Goal: Task Accomplishment & Management: Complete application form

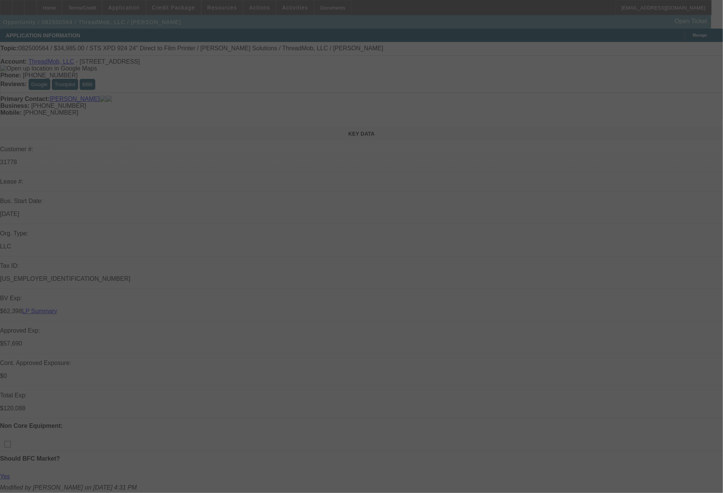
select select "0"
select select "2"
select select "0"
select select "6"
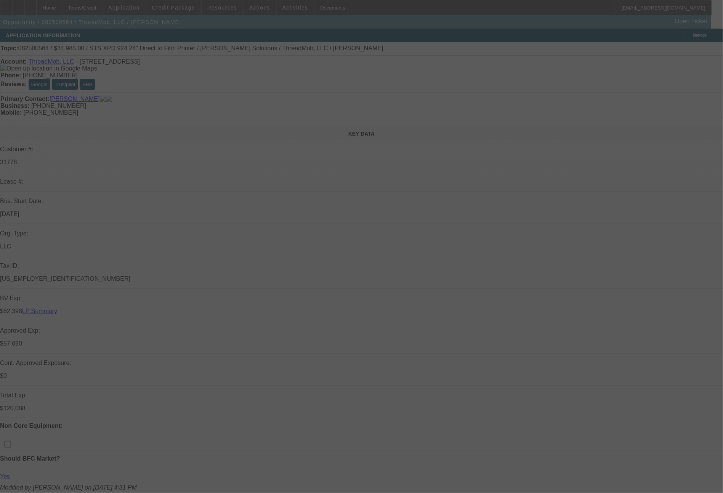
select select "0"
select select "2"
select select "0"
select select "6"
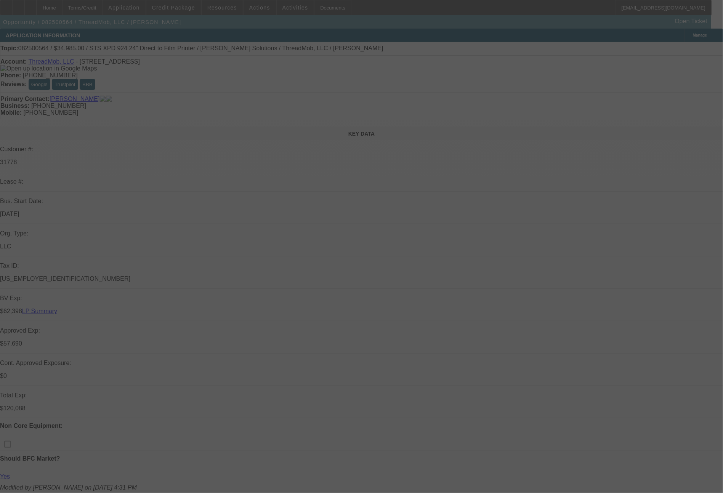
select select "0"
select select "2"
select select "0"
select select "6"
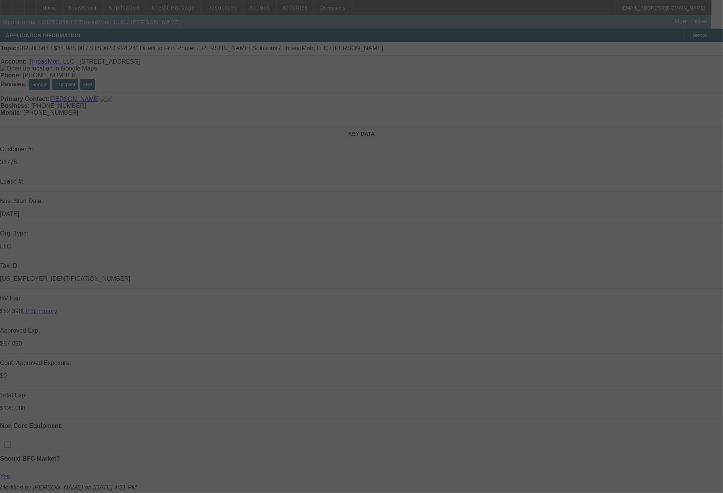
select select "0"
select select "2"
select select "0"
select select "6"
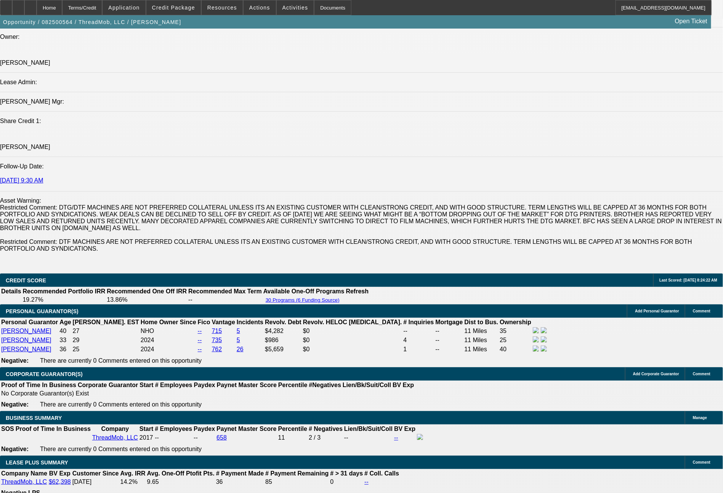
scroll to position [953, 0]
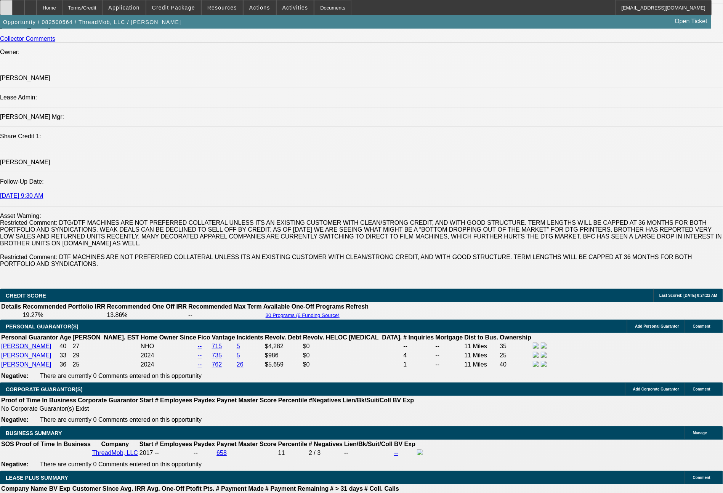
click at [6, 5] on icon at bounding box center [6, 5] width 0 height 0
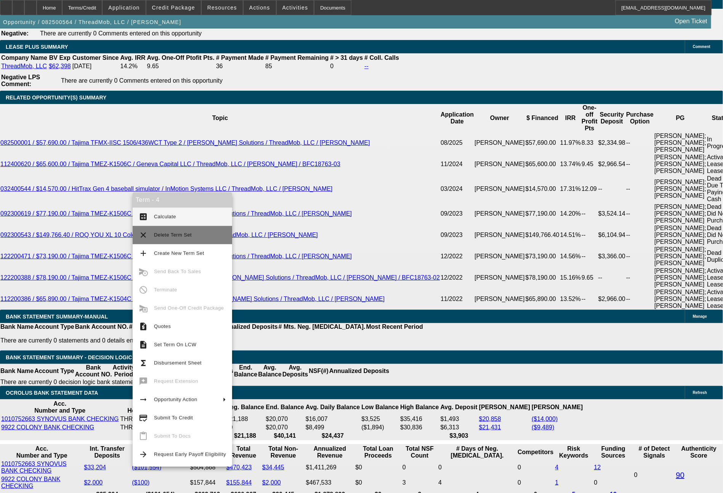
click at [170, 237] on span "Delete Term Set" at bounding box center [173, 235] width 38 height 6
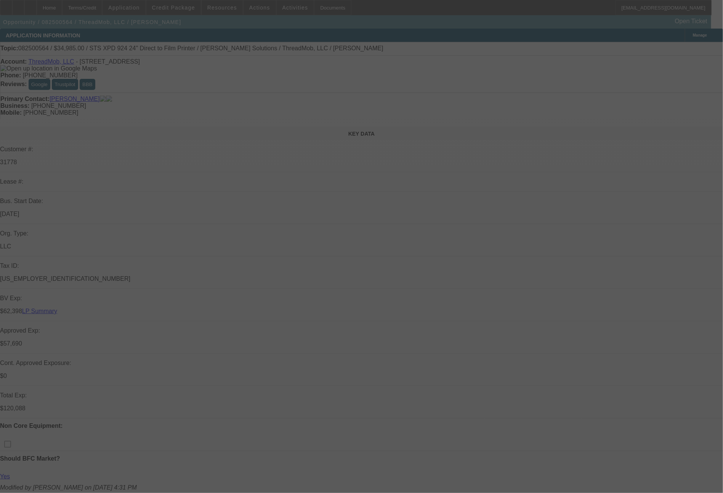
select select "0"
select select "2"
select select "0"
select select "6"
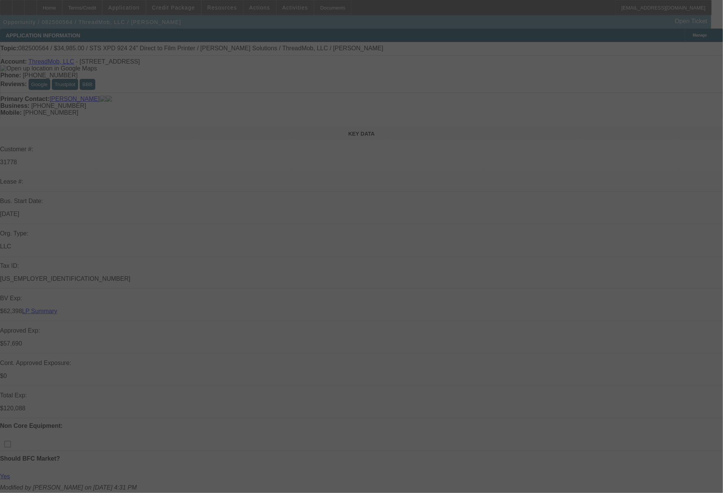
select select "0"
select select "2"
select select "0"
select select "6"
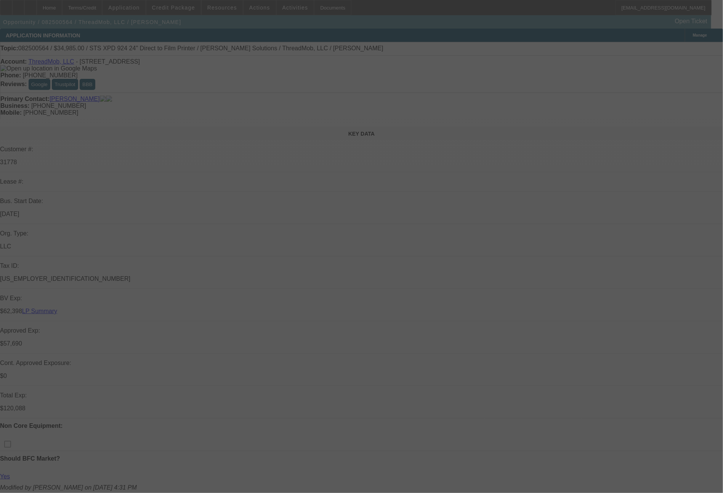
select select "0"
select select "2"
select select "0"
select select "6"
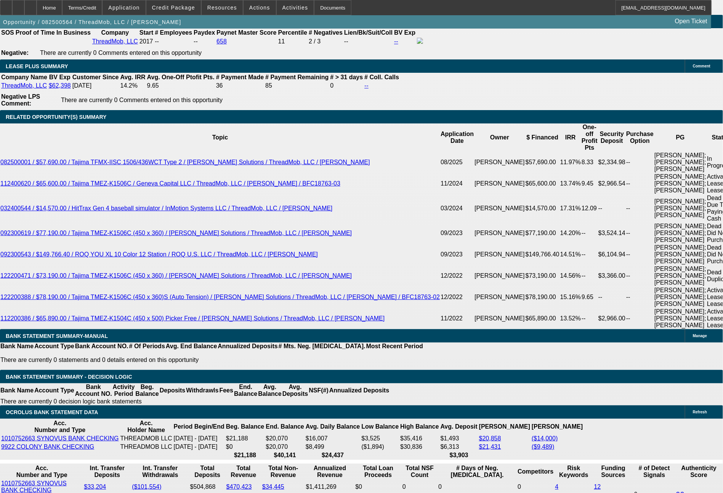
scroll to position [1395, 0]
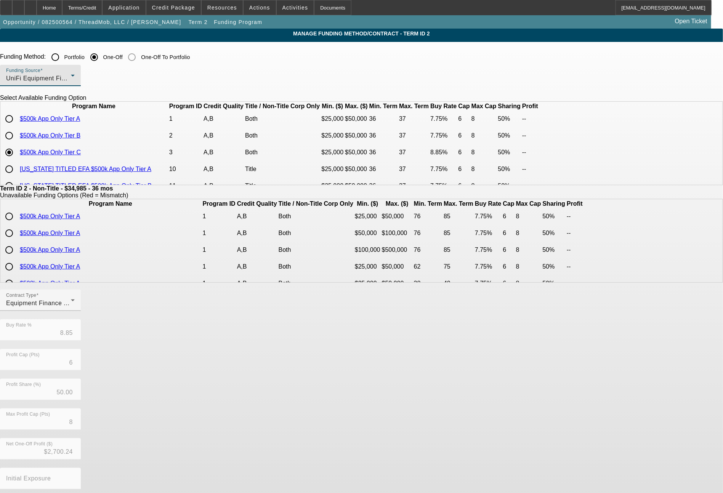
click at [93, 82] on span "UniFi Equipment Finance, Inc." at bounding box center [49, 78] width 87 height 6
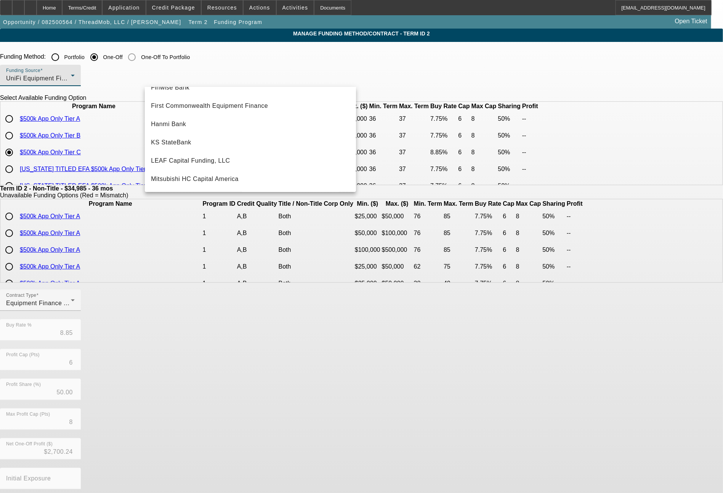
scroll to position [30, 0]
click at [218, 106] on span "Channel Partners Capital LLC (EF)" at bounding box center [201, 105] width 101 height 9
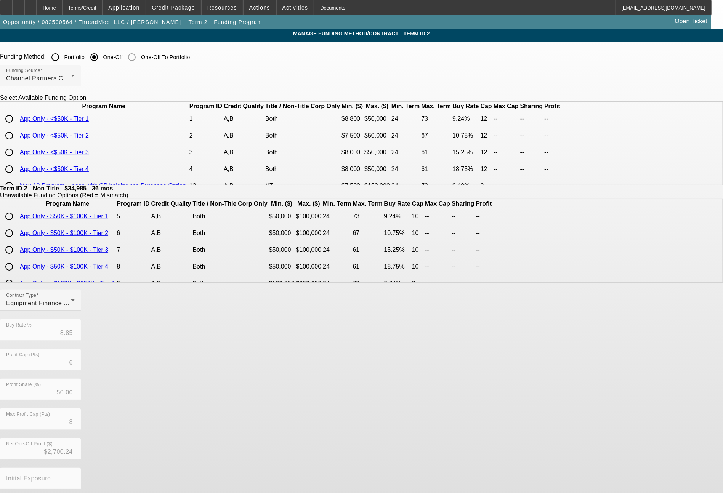
click at [17, 127] on input "radio" at bounding box center [9, 118] width 15 height 15
radio input "true"
type input "9.24"
type input "12"
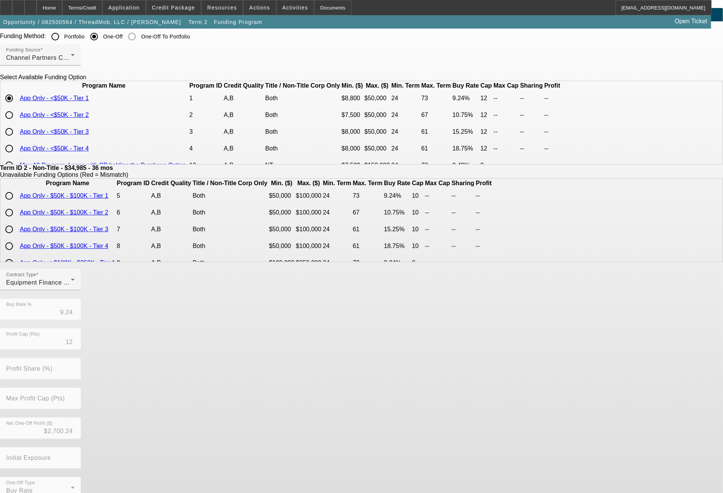
scroll to position [37, 0]
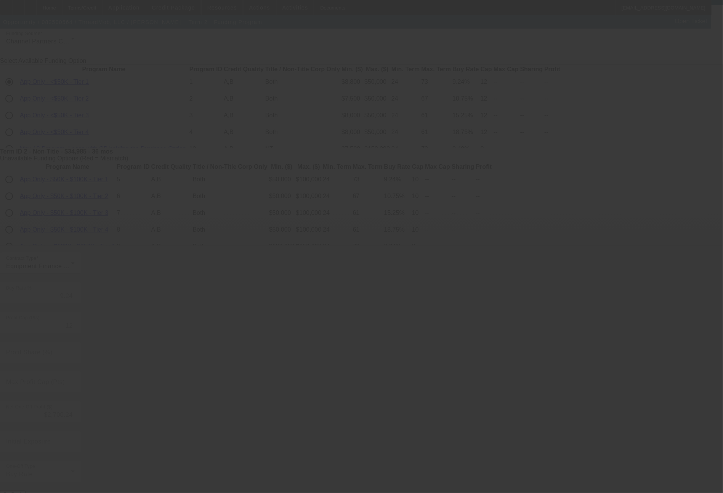
type input "8.85"
type input "6"
type input "50.00"
type input "8"
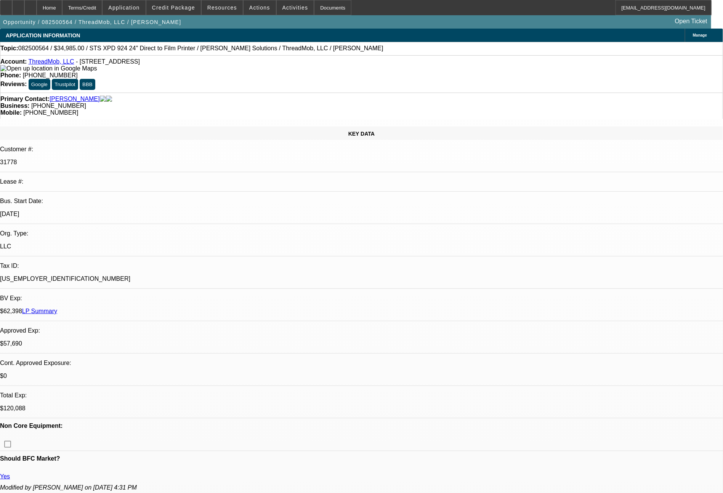
select select "0"
select select "2"
select select "0"
select select "6"
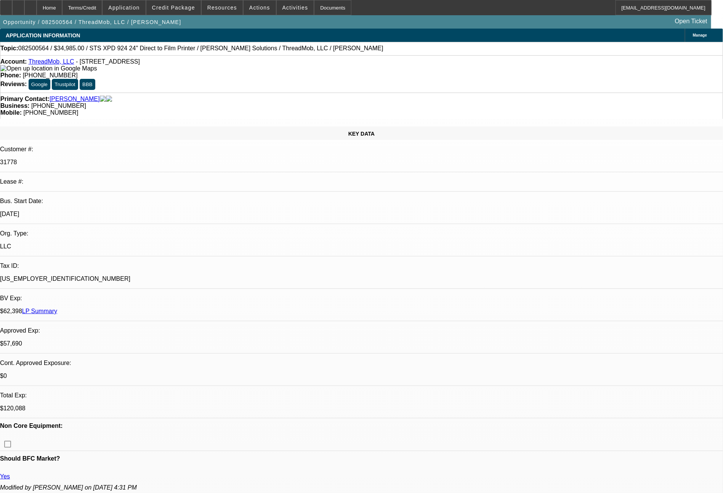
select select "0"
select select "2"
select select "0"
select select "6"
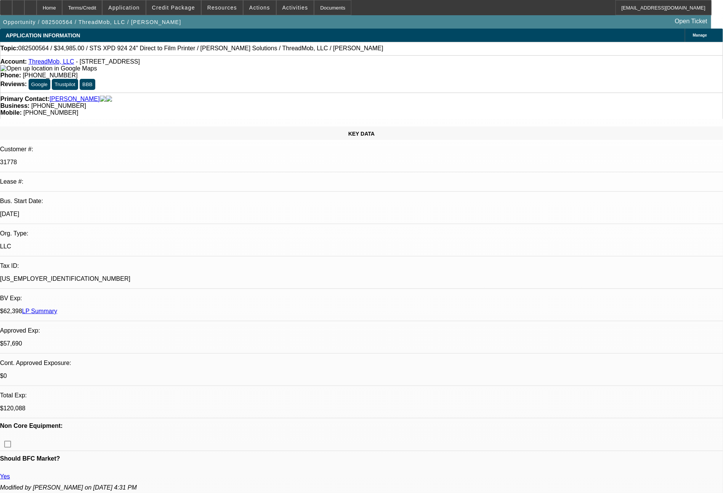
select select "0"
select select "2"
select select "0"
select select "6"
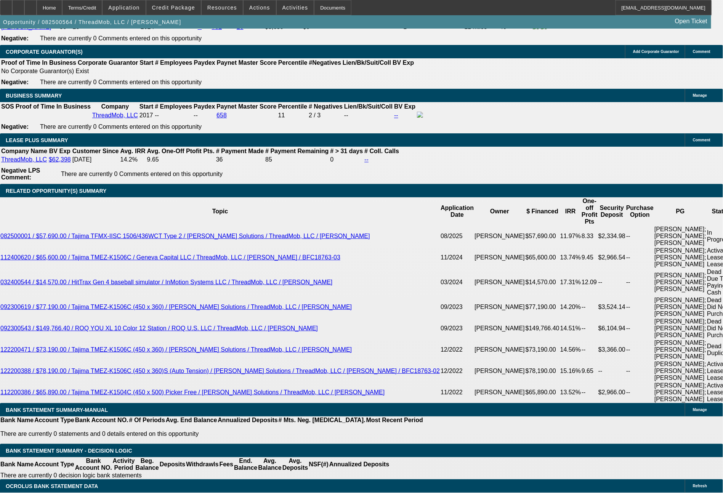
scroll to position [1374, 0]
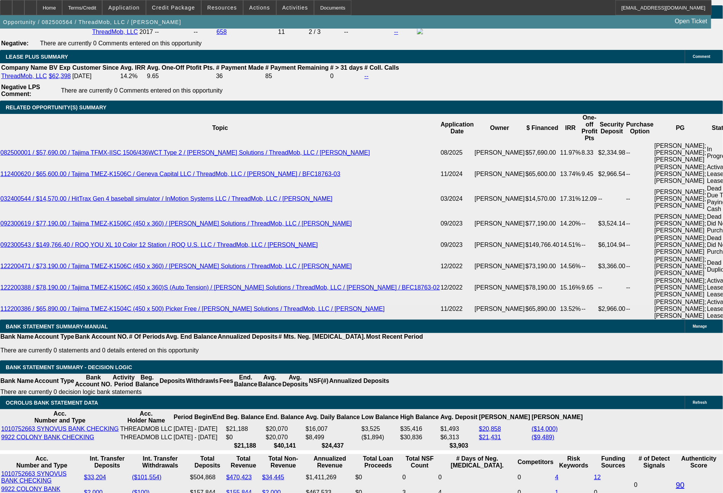
drag, startPoint x: 245, startPoint y: 318, endPoint x: 272, endPoint y: 318, distance: 26.3
type input "UNKNOWN"
type input "4"
type input "$18,006.28"
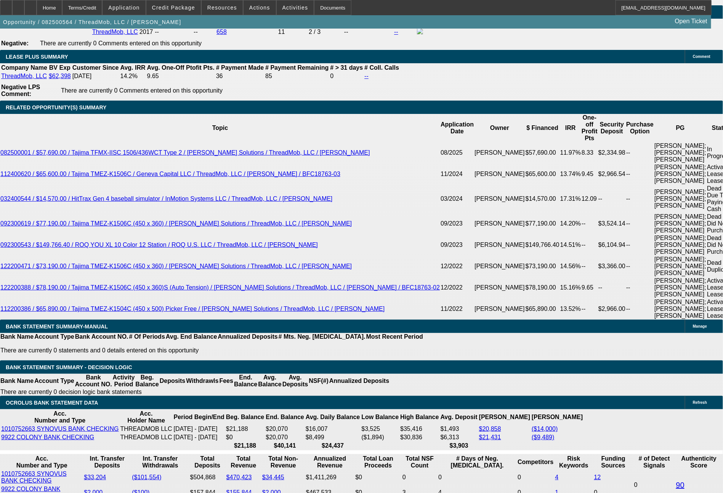
type input "$9,003.14"
type input "48"
type input "$1,912.64"
type input "$956.32"
type input "48"
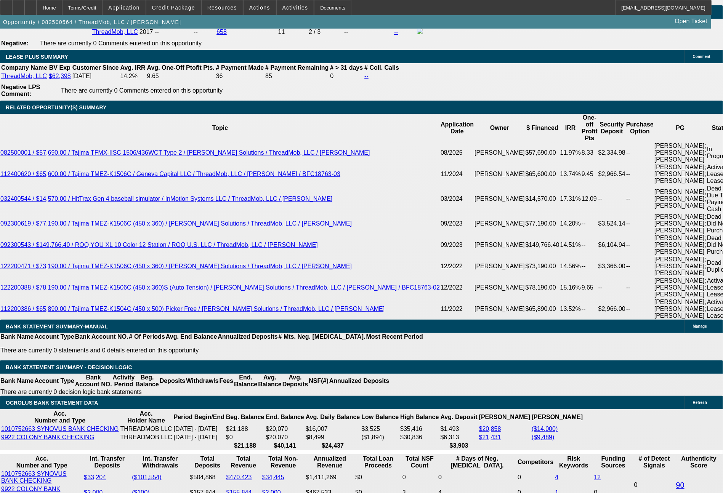
drag, startPoint x: 211, startPoint y: 315, endPoint x: 249, endPoint y: 320, distance: 38.6
type input "9"
type input "$18.00"
type input "963"
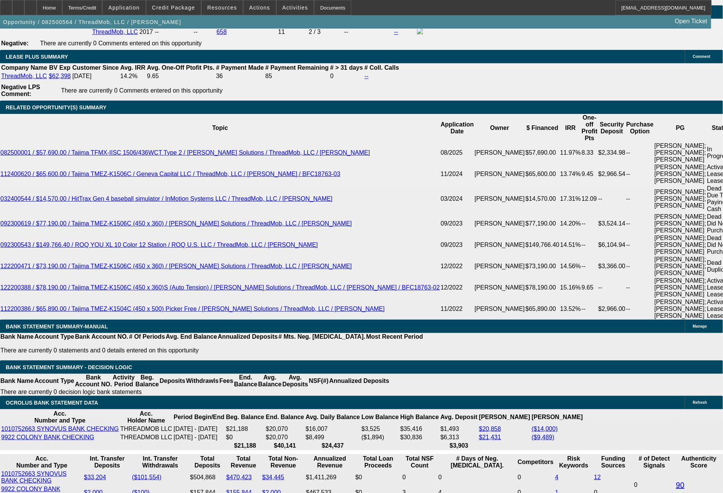
type input "$1,926.00"
type input "14.4"
type input "$963.00"
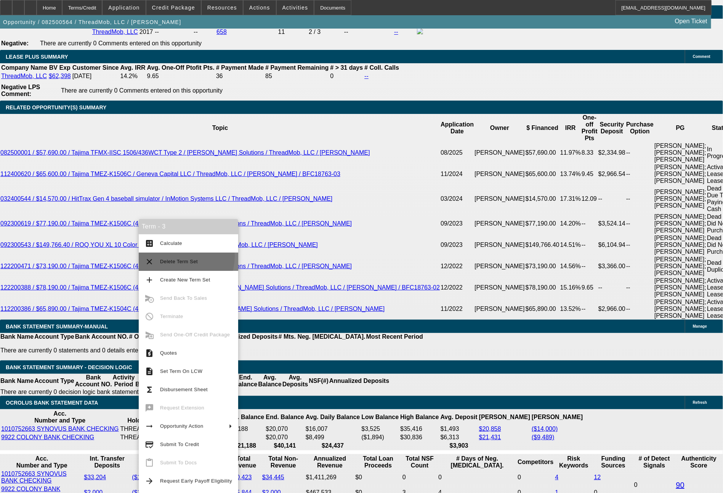
click at [170, 256] on button "clear Delete Term Set" at bounding box center [189, 262] width 100 height 18
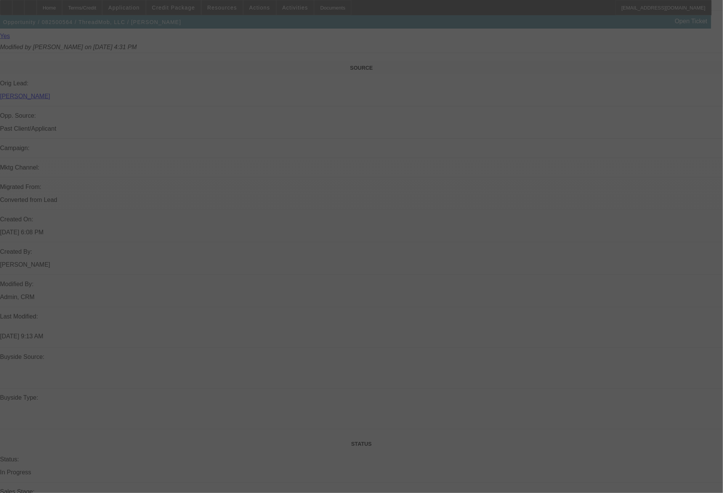
select select "0"
select select "2"
select select "0"
select select "6"
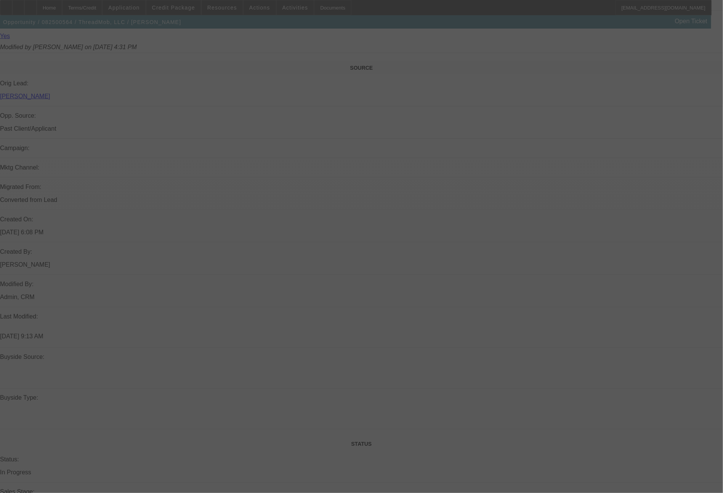
select select "0"
select select "2"
select select "0"
select select "6"
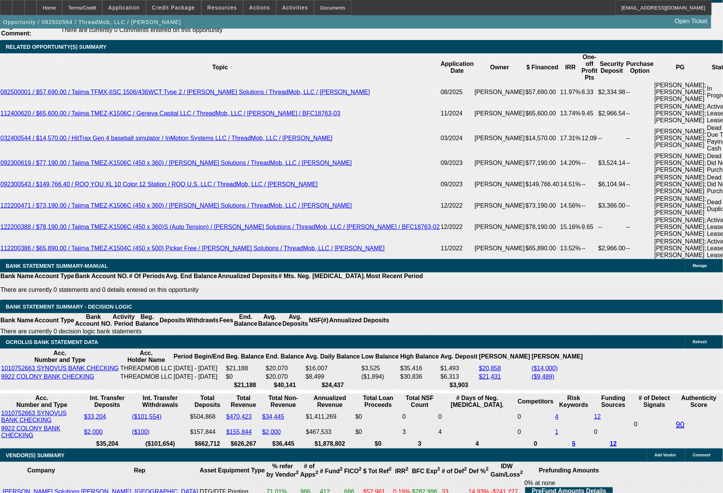
scroll to position [1458, 0]
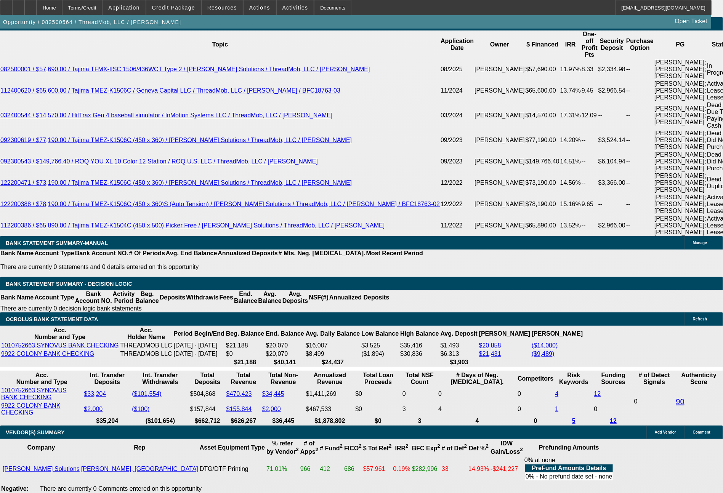
drag, startPoint x: 149, startPoint y: 229, endPoint x: 172, endPoint y: 232, distance: 23.5
type input "4"
type input "UNKNOWN"
type input "$9,003.14"
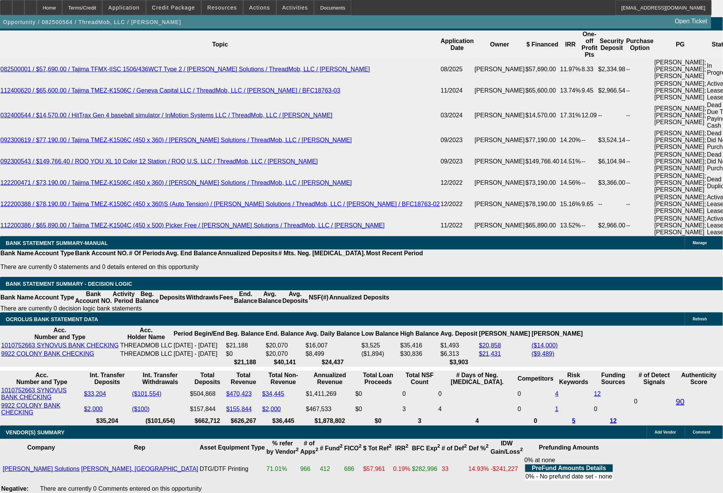
type input "$18,006.28"
type input "48"
type input "$956.32"
type input "$1,912.64"
type input "48"
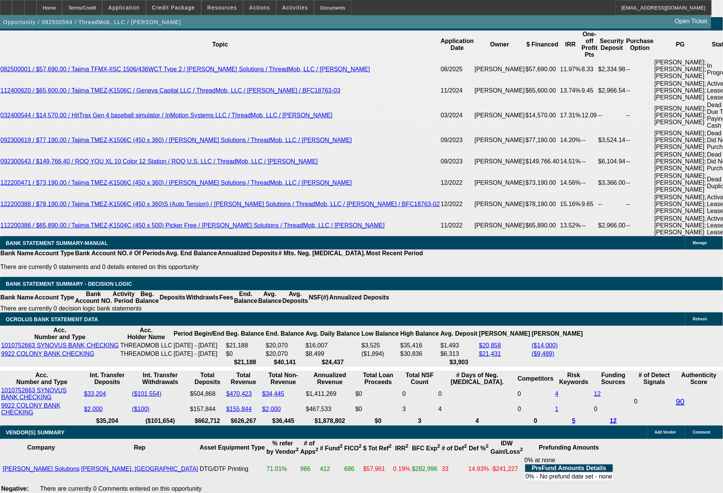
drag, startPoint x: 117, startPoint y: 227, endPoint x: 169, endPoint y: 235, distance: 52.1
type input "9"
type input "$18.00"
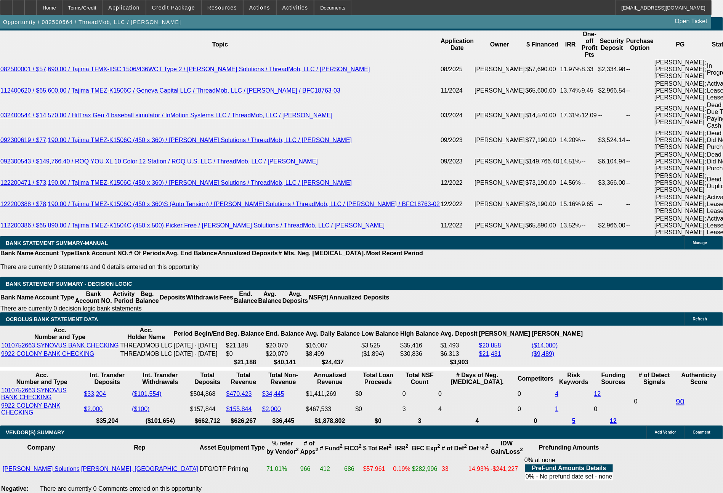
type input "963"
type input "14.4"
type input "$1,926.00"
type input "$963.00"
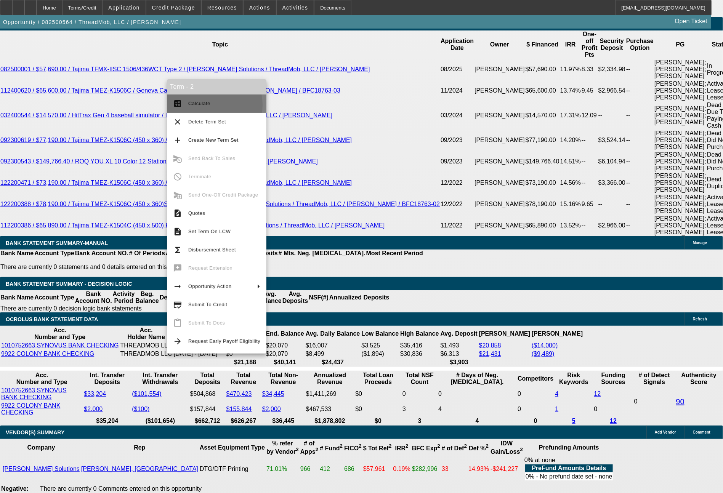
click at [209, 105] on span "Calculate" at bounding box center [224, 103] width 72 height 9
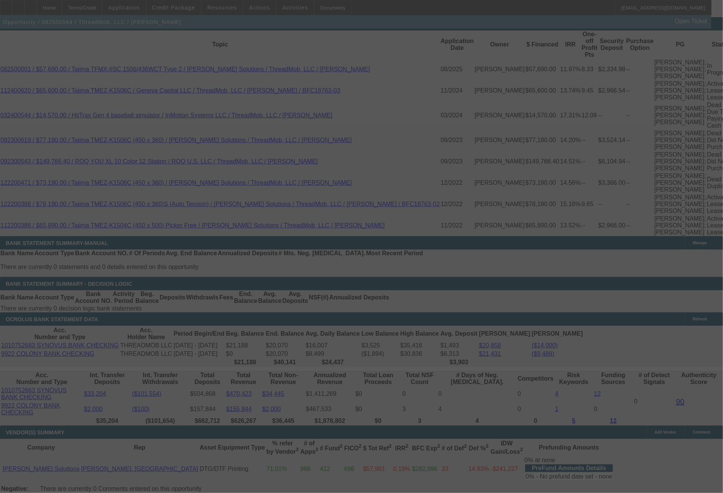
select select "0"
select select "2"
select select "0"
select select "6"
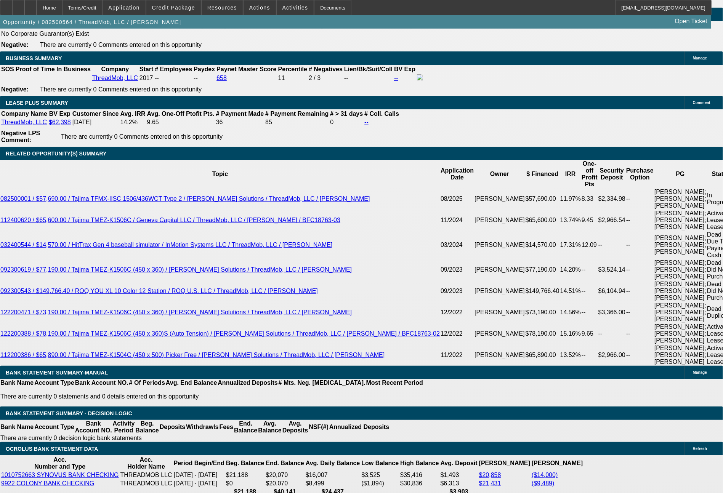
scroll to position [1275, 0]
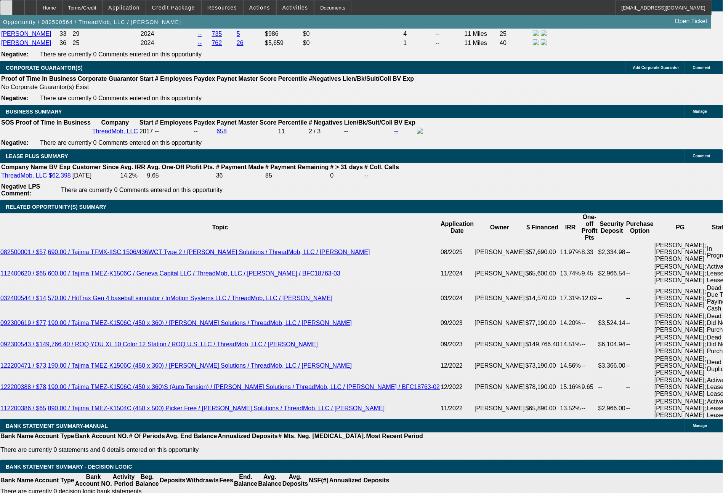
click at [6, 5] on icon at bounding box center [6, 5] width 0 height 0
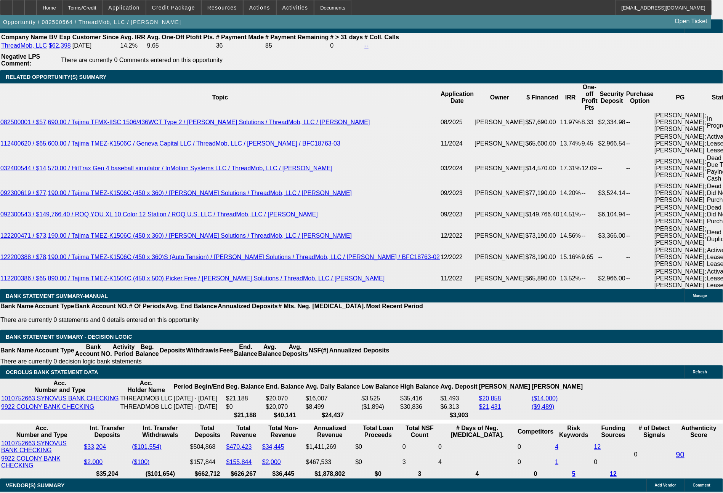
scroll to position [1443, 0]
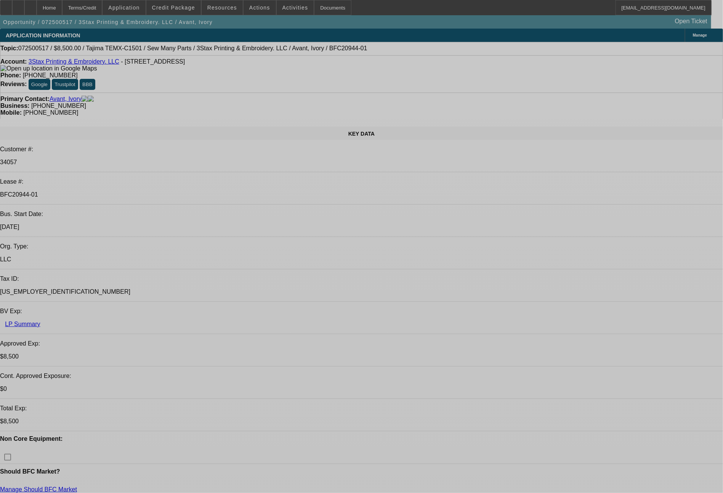
select select "0"
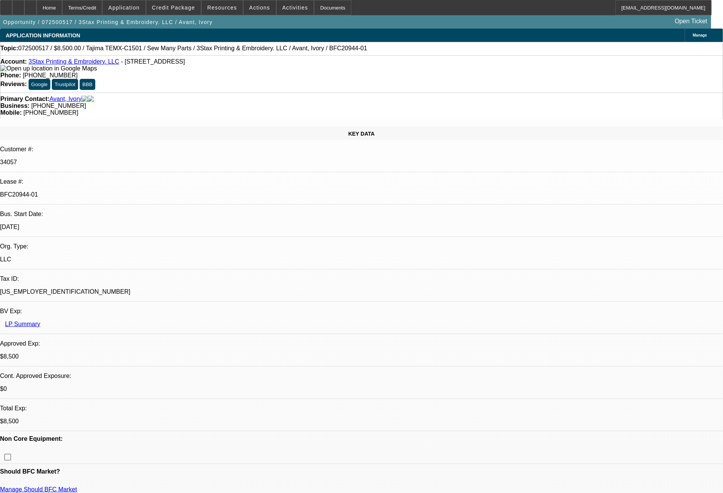
select select "0"
select select "2"
select select "0.1"
select select "4"
select select "0"
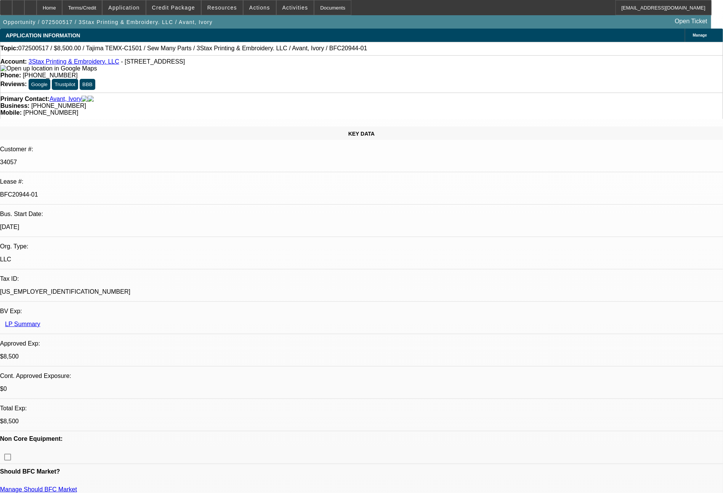
select select "0"
select select "2"
select select "0"
select select "6"
select select "0"
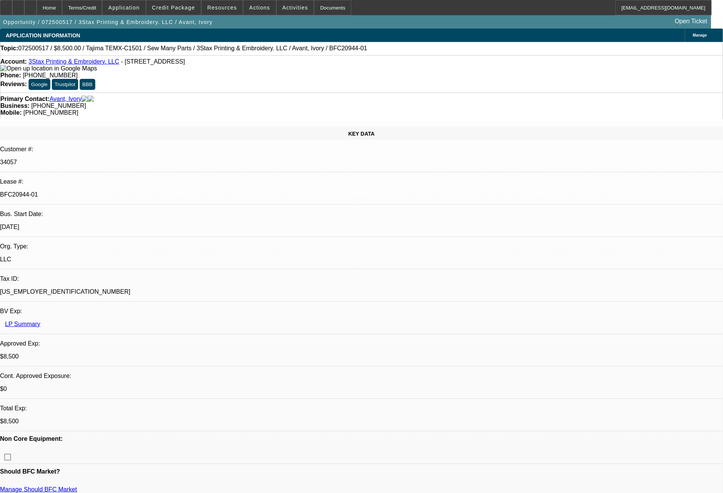
select select "0"
select select "2"
select select "0"
select select "6"
select select "0"
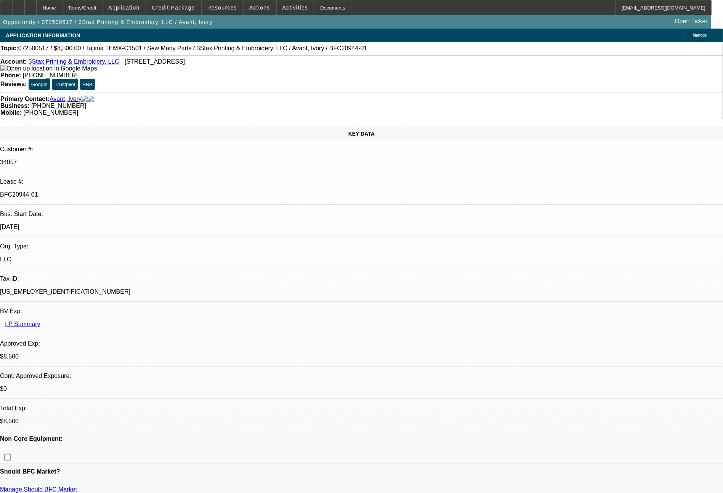
select select "2"
select select "0"
select select "6"
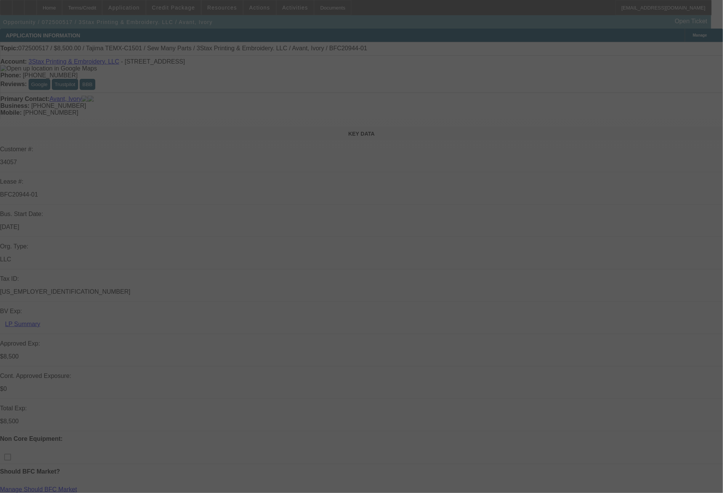
select select "0"
select select "2"
select select "0.1"
select select "4"
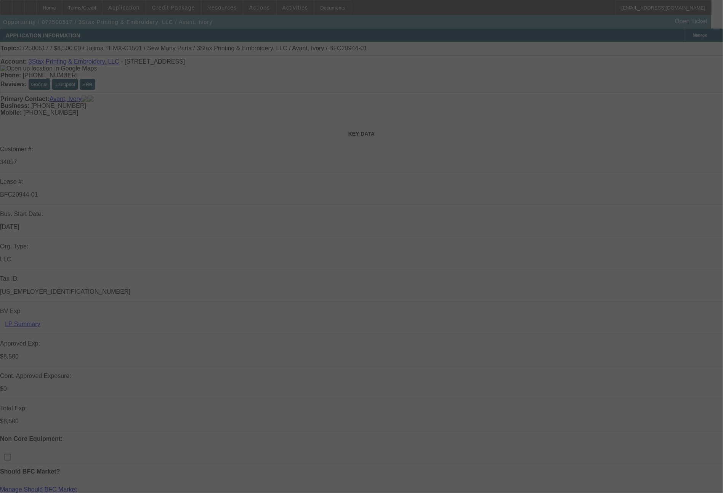
select select "0"
select select "2"
select select "0"
select select "6"
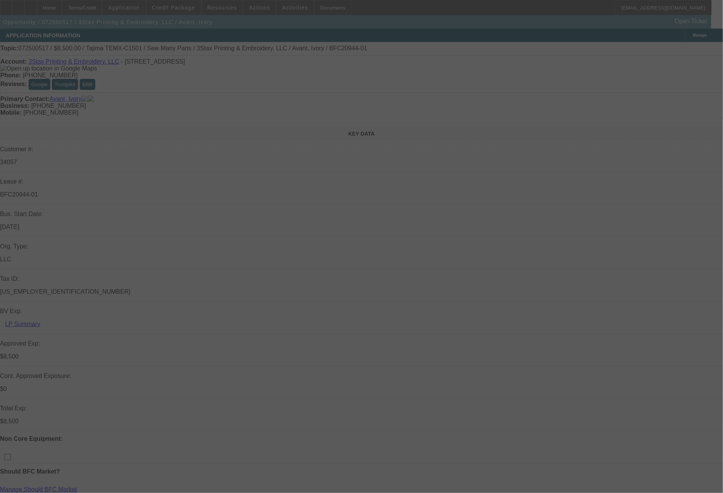
select select "0"
select select "2"
select select "0"
select select "6"
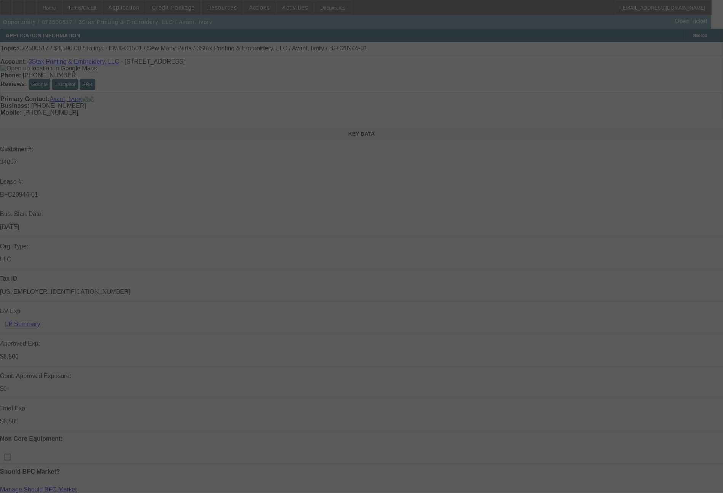
select select "0"
select select "2"
select select "0"
select select "6"
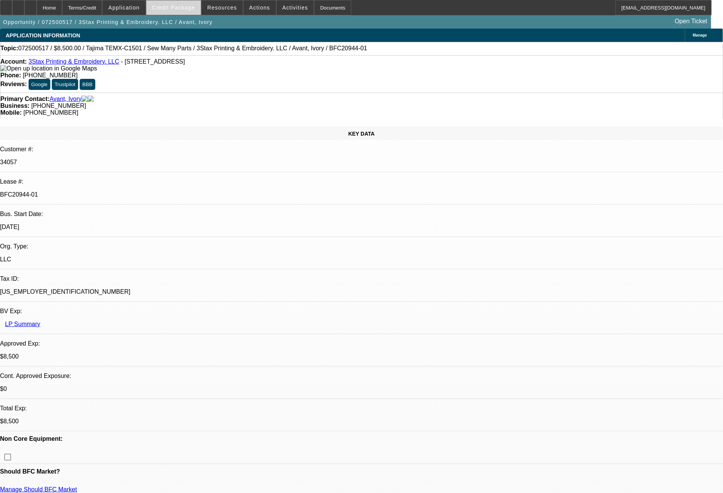
click at [184, 6] on span "Credit Package" at bounding box center [173, 8] width 43 height 6
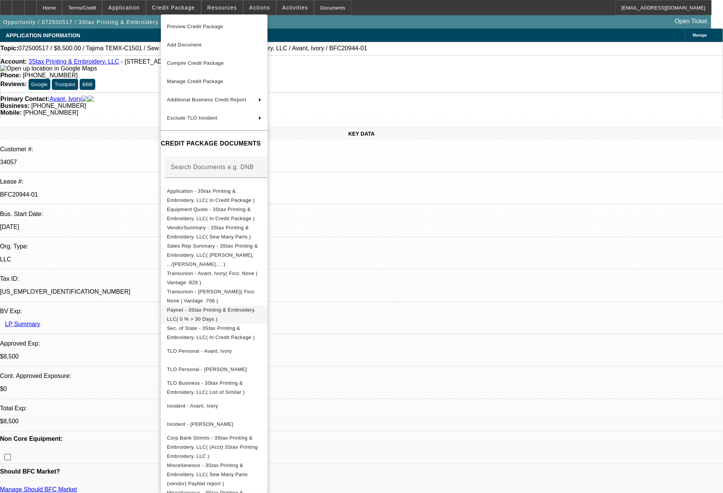
click at [256, 307] on span "Paynet - 3Stax Printing & Embroidery. LLC( 0 % > 30 Days )" at bounding box center [211, 314] width 89 height 15
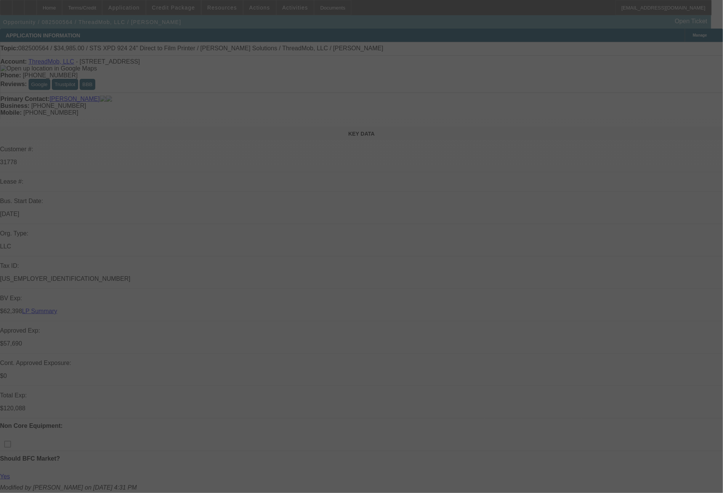
select select "0"
select select "2"
select select "0"
select select "6"
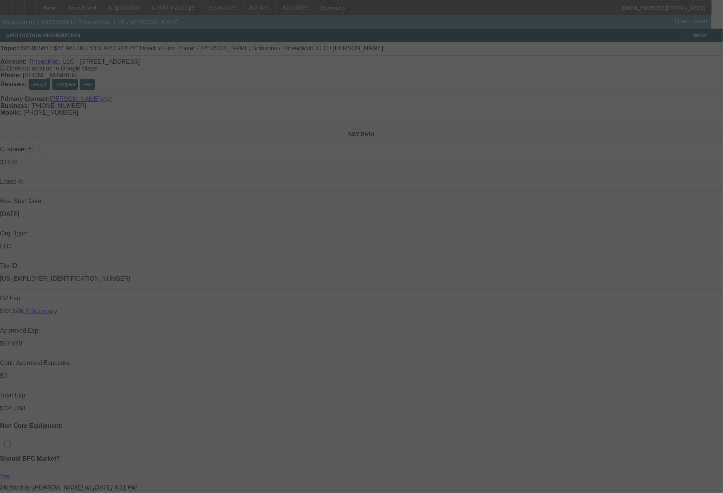
select select "0"
select select "2"
select select "0"
select select "6"
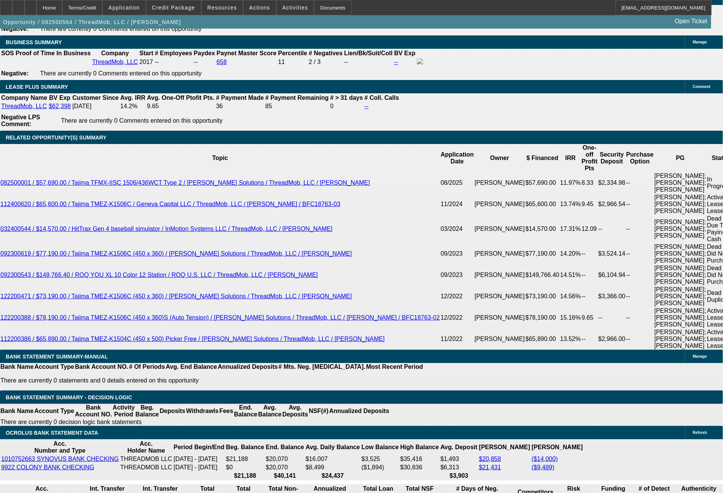
scroll to position [1390, 0]
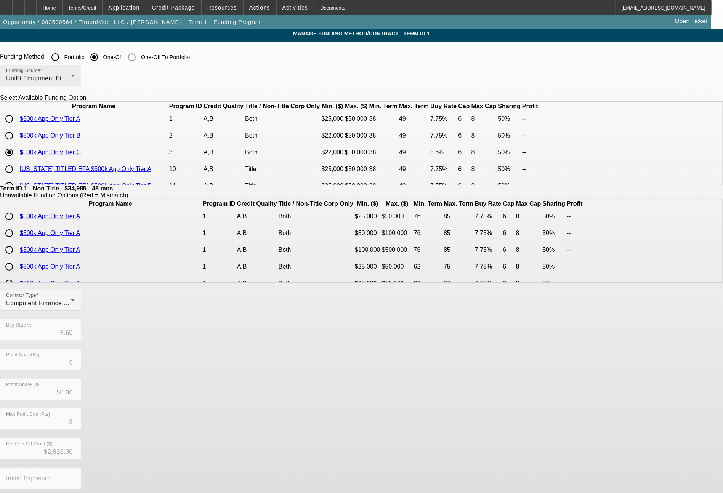
click at [93, 79] on span "UniFi Equipment Finance, Inc." at bounding box center [49, 78] width 87 height 6
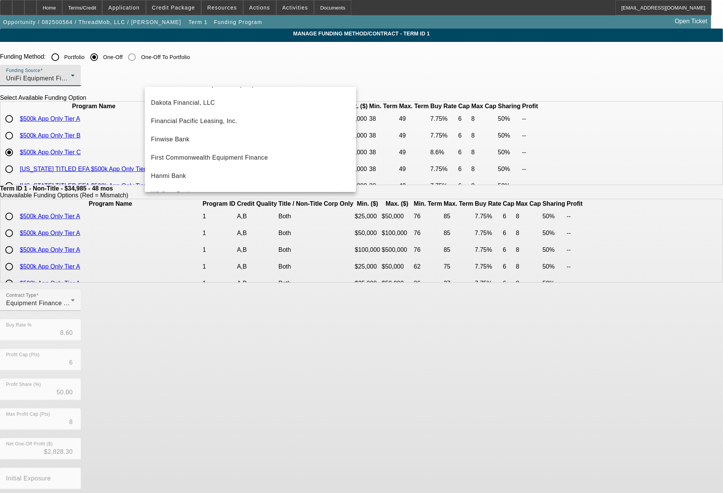
scroll to position [30, 0]
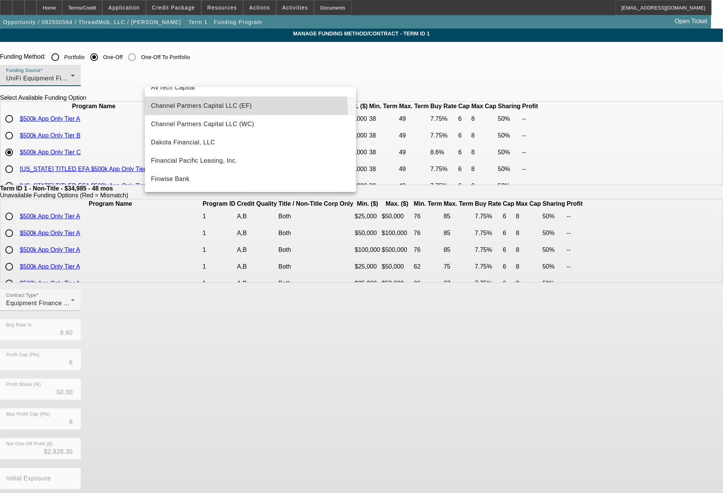
click at [197, 111] on mat-option "Channel Partners Capital LLC (EF)" at bounding box center [250, 106] width 211 height 18
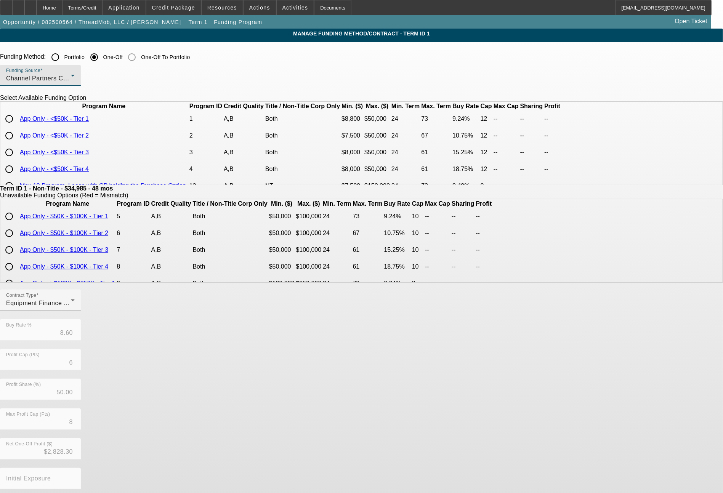
click at [17, 127] on input "radio" at bounding box center [9, 118] width 15 height 15
radio input "true"
type input "9.24"
type input "12"
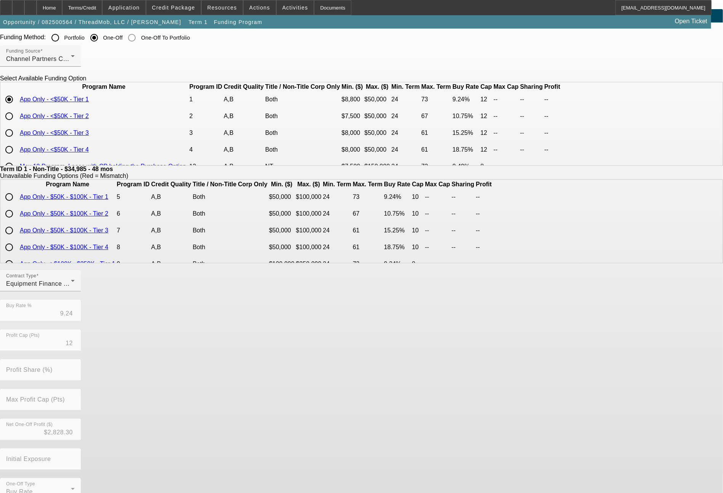
scroll to position [37, 0]
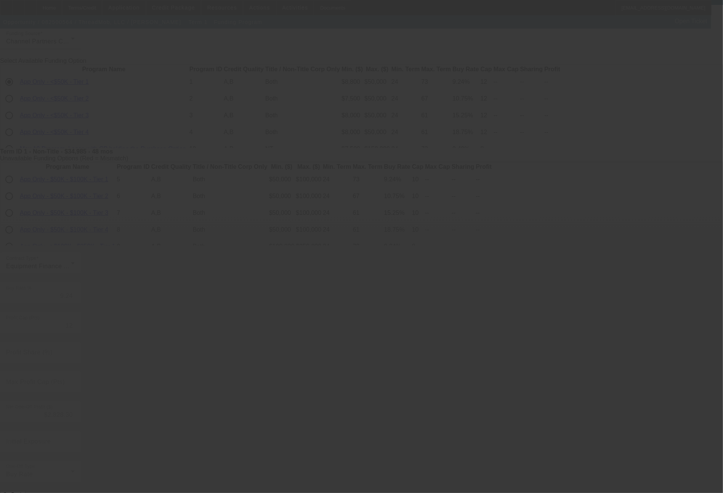
type input "8.60"
type input "6"
type input "50.00"
type input "8"
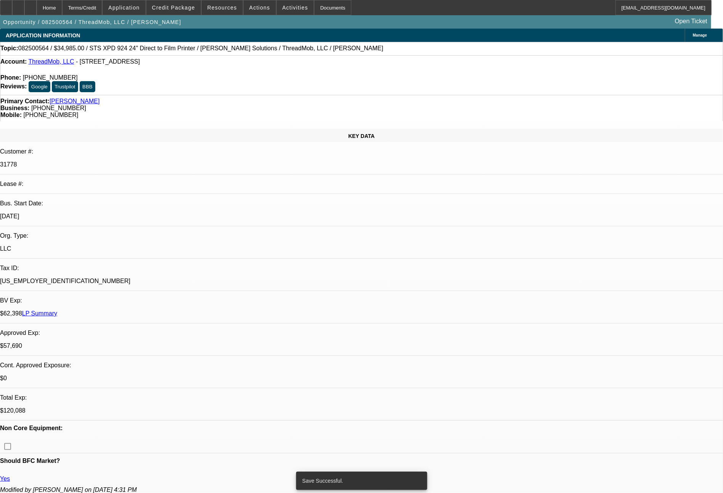
select select "0"
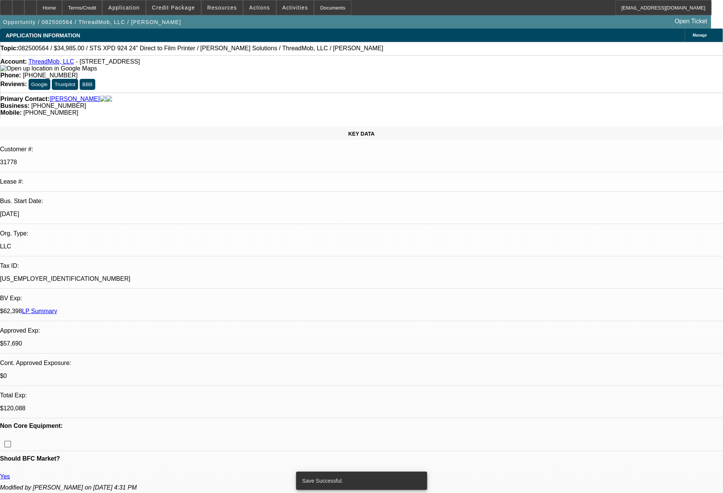
select select "2"
select select "0"
select select "6"
select select "0"
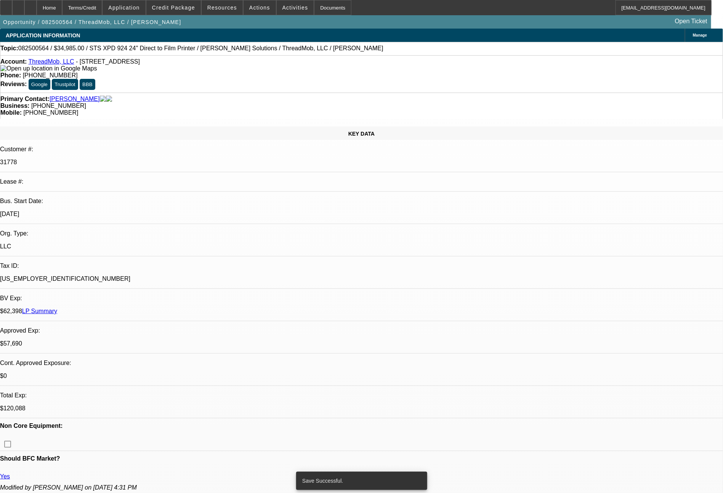
select select "2"
select select "0"
select select "6"
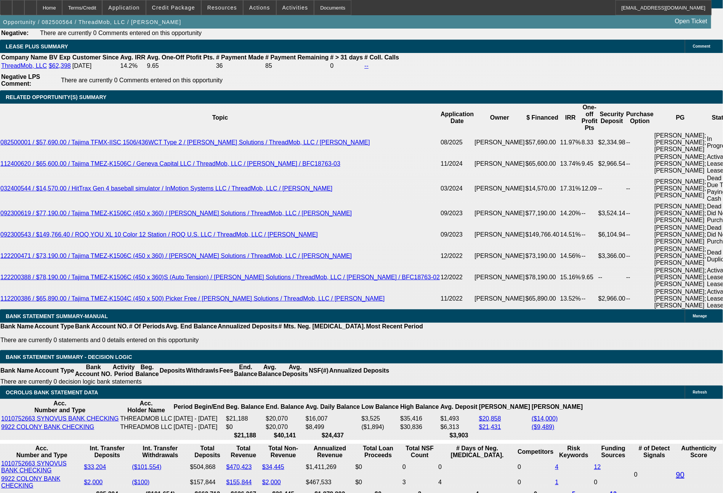
scroll to position [1438, 0]
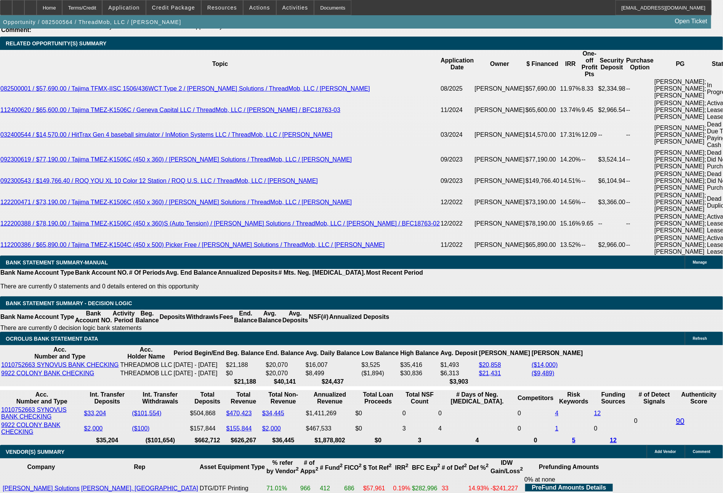
drag, startPoint x: 205, startPoint y: 248, endPoint x: 268, endPoint y: 259, distance: 63.8
type input "9"
type input "$192.00"
type input "UNKNOWN"
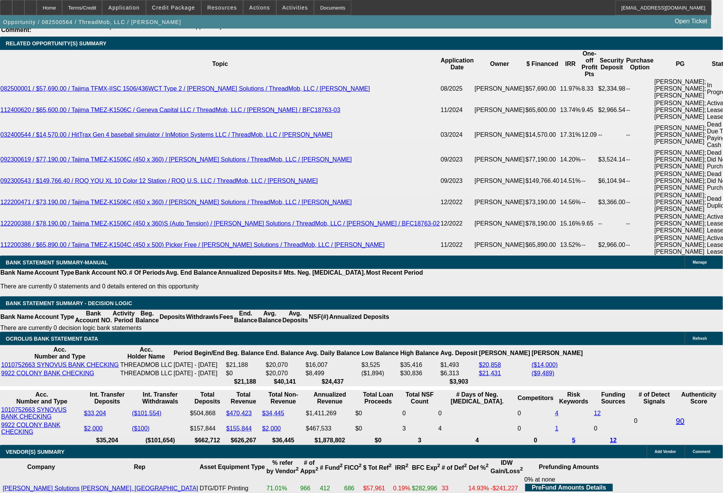
type input "96"
type input "963"
type input "$1,926.00"
type input "14.4"
type input "$963.00"
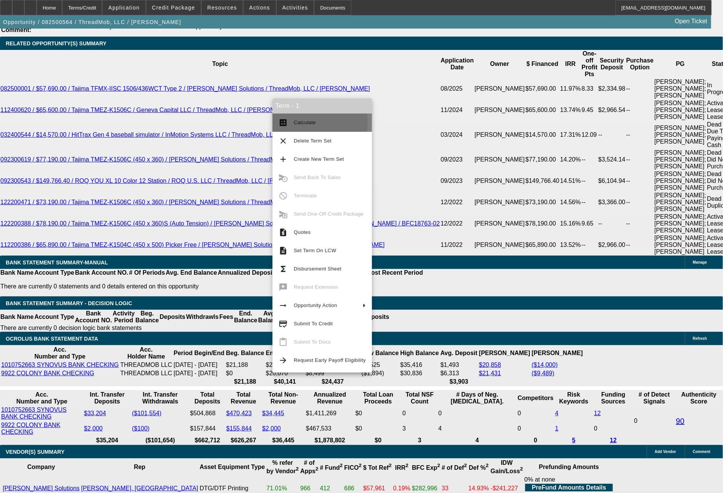
click at [306, 123] on span "Calculate" at bounding box center [305, 123] width 22 height 6
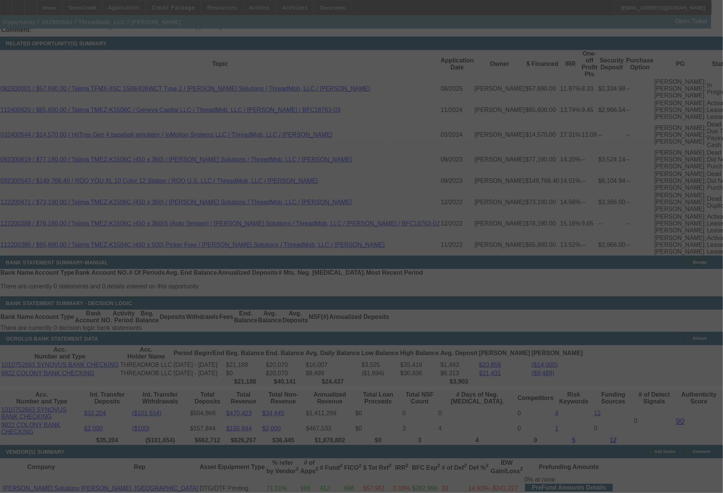
select select "0"
select select "2"
select select "0"
select select "6"
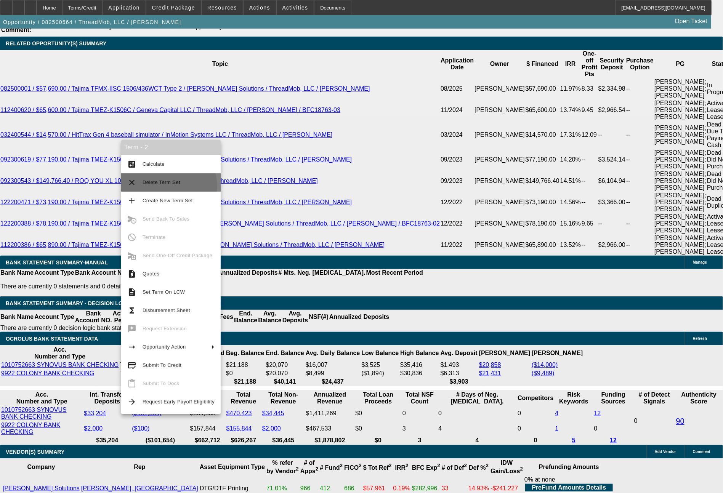
click at [167, 186] on span "Delete Term Set" at bounding box center [179, 182] width 72 height 9
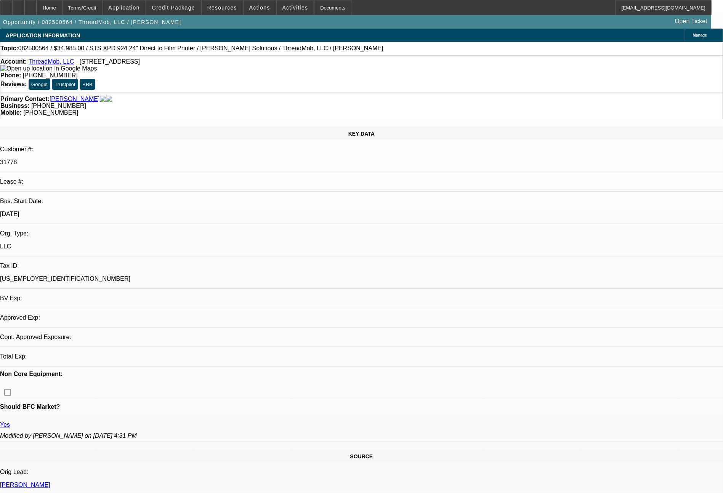
select select "0"
select select "2"
select select "0"
select select "6"
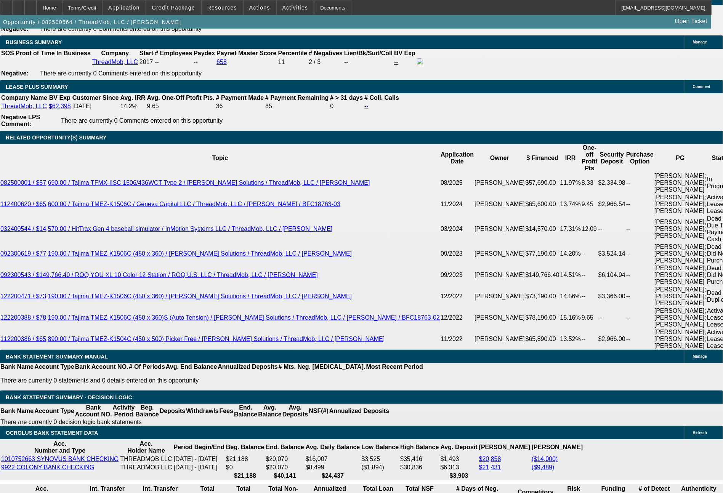
scroll to position [1352, 0]
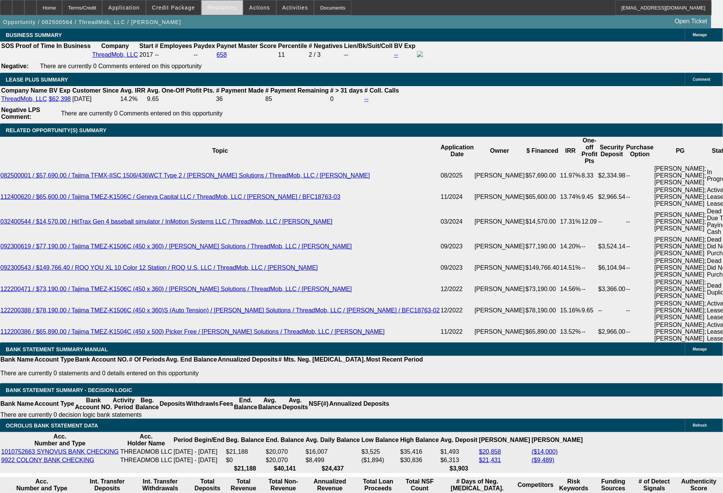
click at [215, 2] on span at bounding box center [222, 7] width 41 height 18
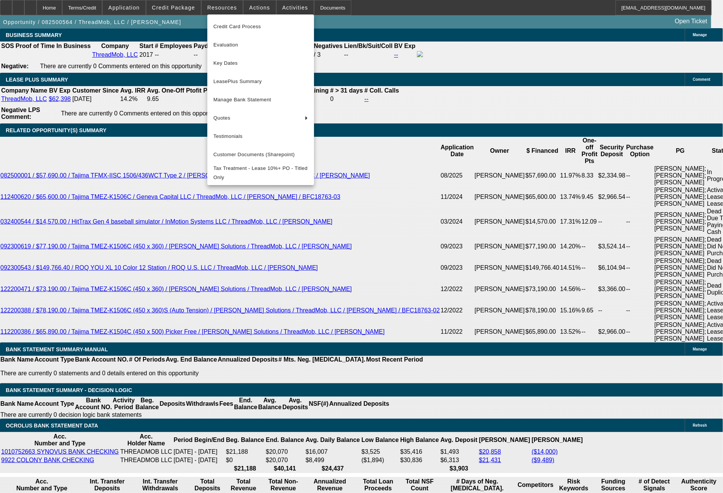
drag, startPoint x: 285, startPoint y: 301, endPoint x: 245, endPoint y: 167, distance: 139.7
click at [285, 300] on div at bounding box center [361, 246] width 723 height 493
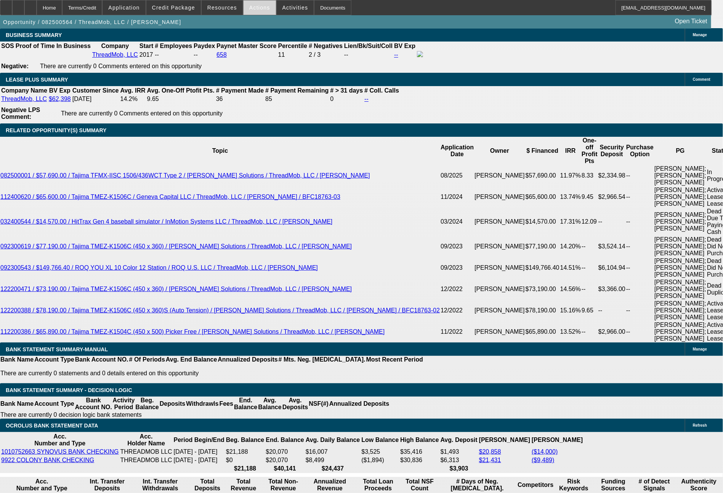
click at [254, 6] on span "Actions" at bounding box center [259, 8] width 21 height 6
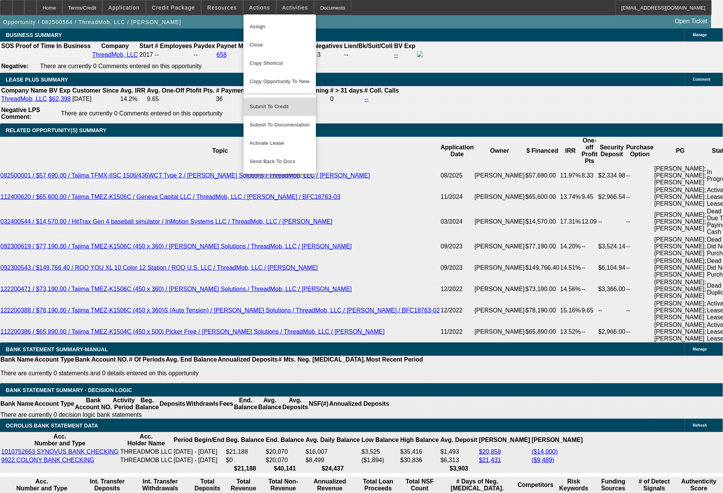
click at [273, 106] on span "Submit To Credit" at bounding box center [280, 106] width 60 height 9
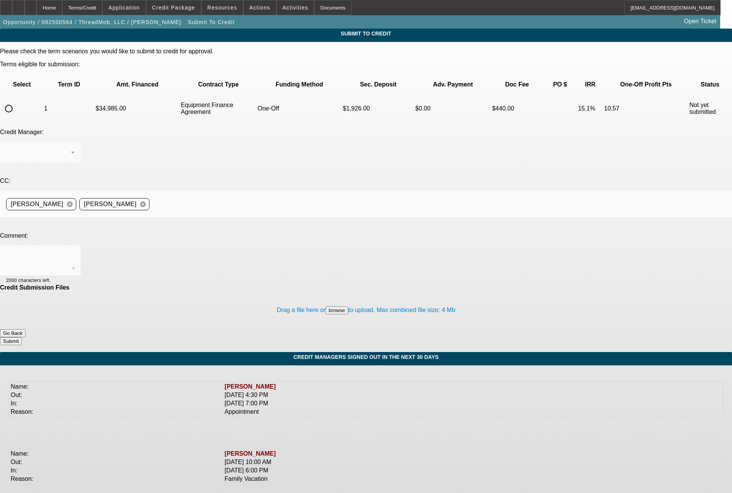
click at [16, 101] on input "radio" at bounding box center [8, 108] width 15 height 15
radio input "true"
click at [75, 252] on textarea at bounding box center [40, 261] width 69 height 18
type textarea "Please send both term sets to CPCEF for one off review, thanks."
click at [22, 338] on button "Submit" at bounding box center [11, 342] width 22 height 8
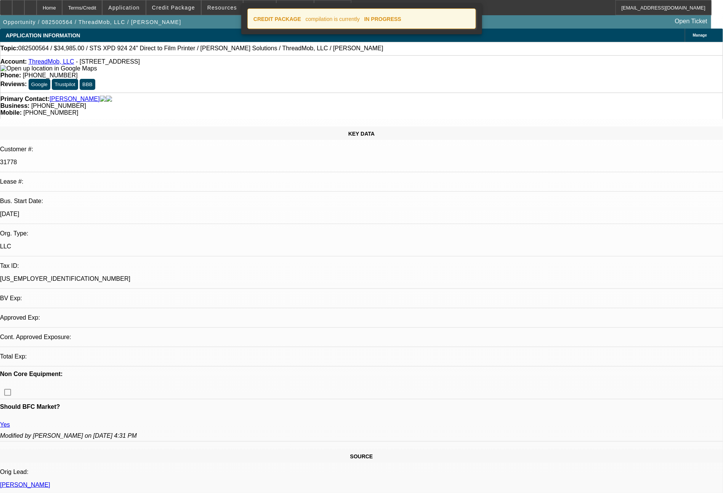
select select "0"
select select "2"
select select "0"
select select "6"
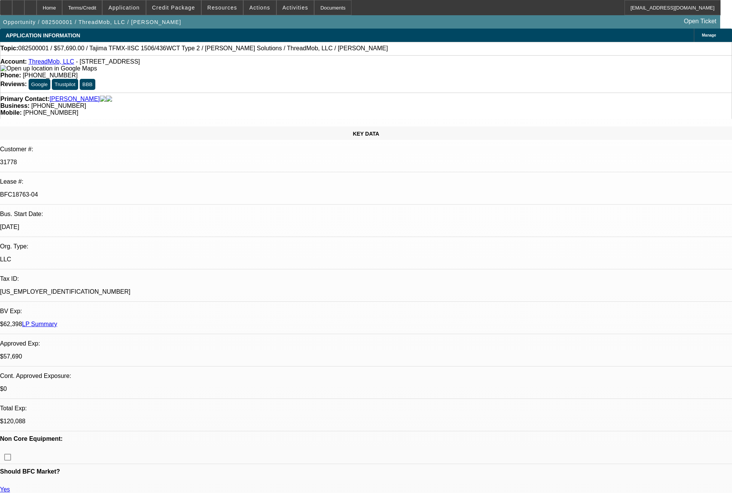
select select "0"
select select "2"
select select "0"
select select "6"
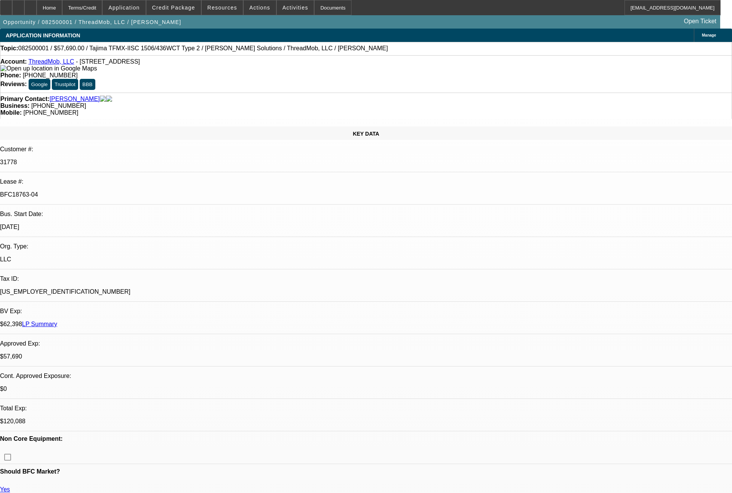
select select "0"
select select "2"
select select "0"
select select "6"
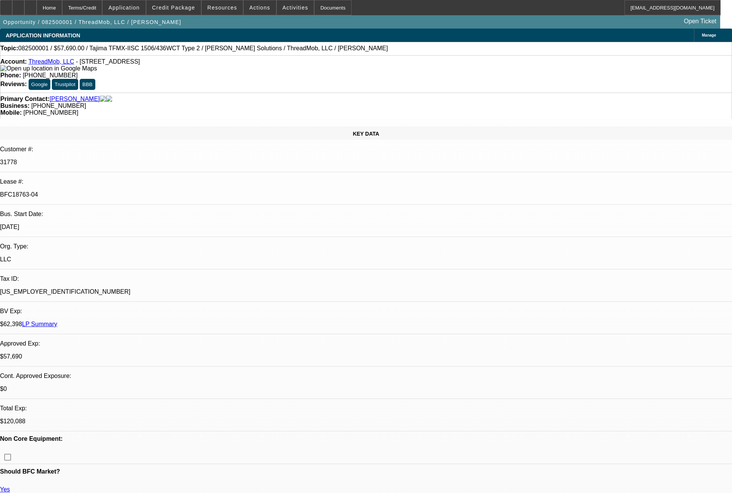
select select "0"
select select "2"
select select "0"
select select "6"
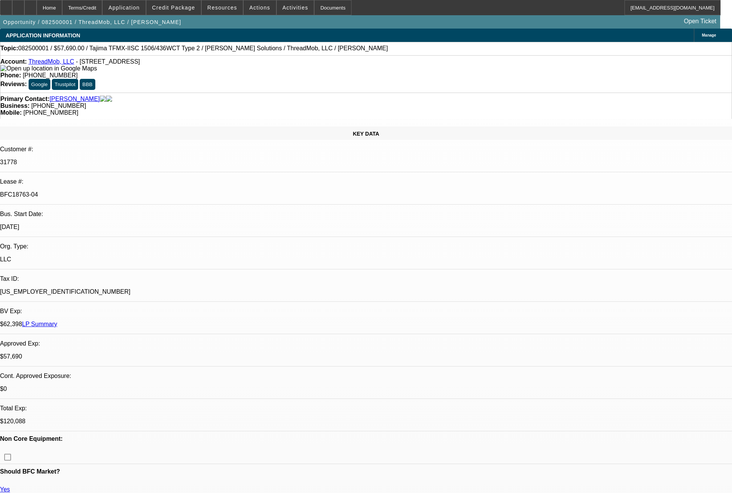
select select "0"
select select "2"
select select "0"
select select "6"
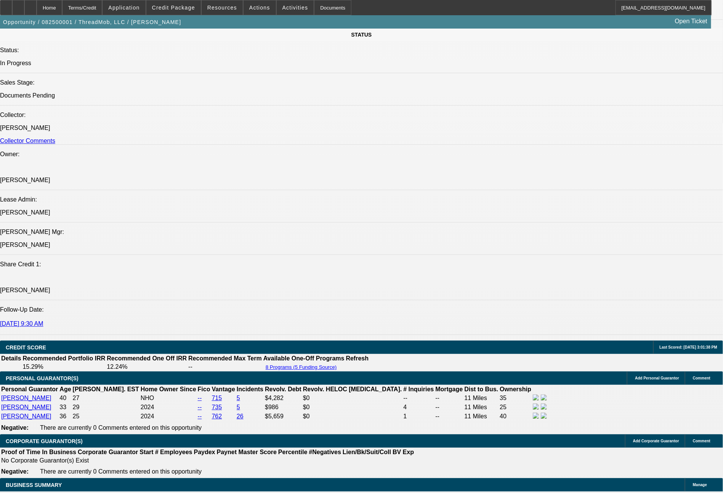
scroll to position [1295, 0]
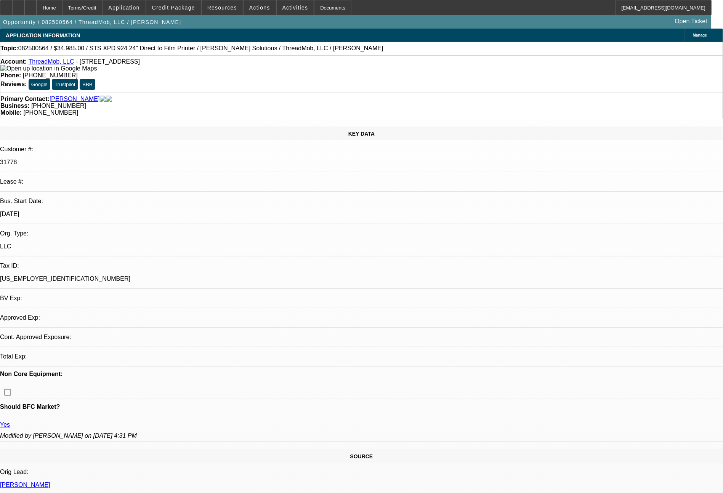
select select "0"
select select "2"
select select "0"
select select "6"
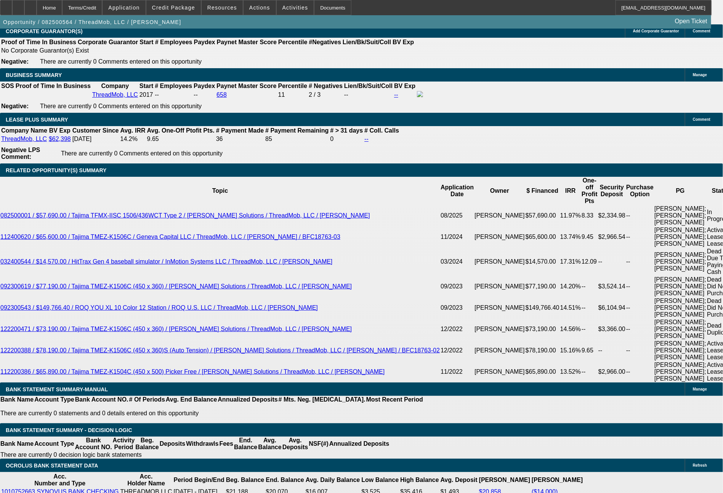
scroll to position [1337, 0]
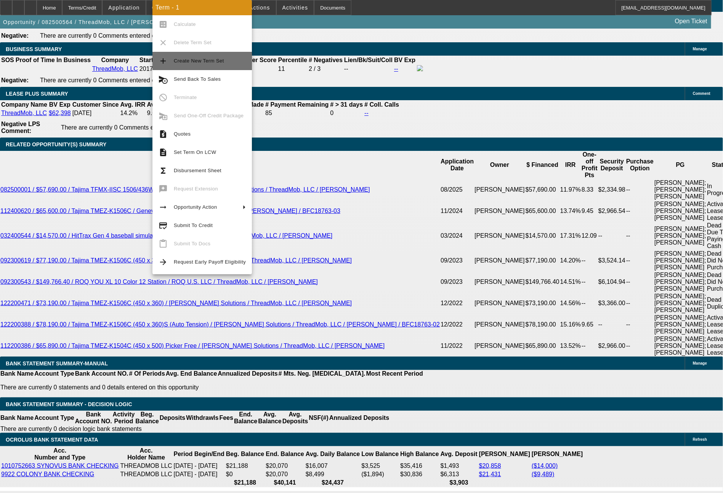
click at [214, 65] on span "Create New Term Set" at bounding box center [210, 60] width 72 height 9
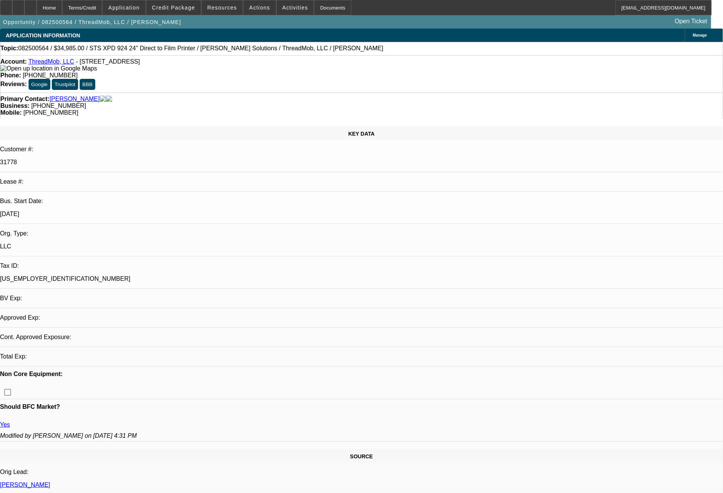
select select "0"
select select "2"
select select "0"
select select "6"
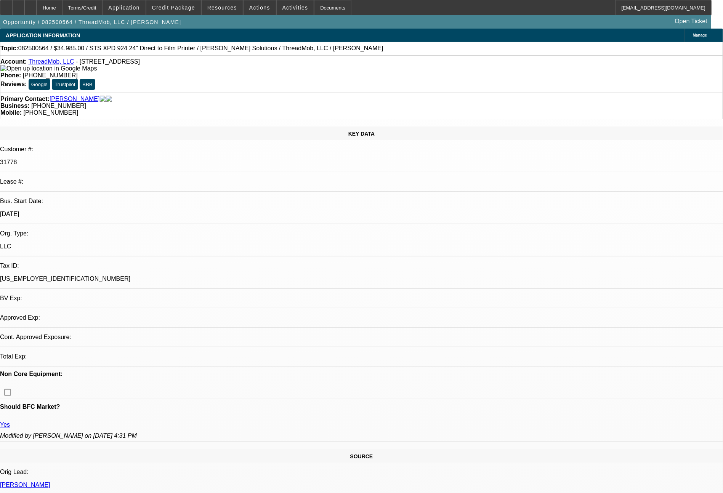
select select "0"
select select "2"
select select "0"
select select "6"
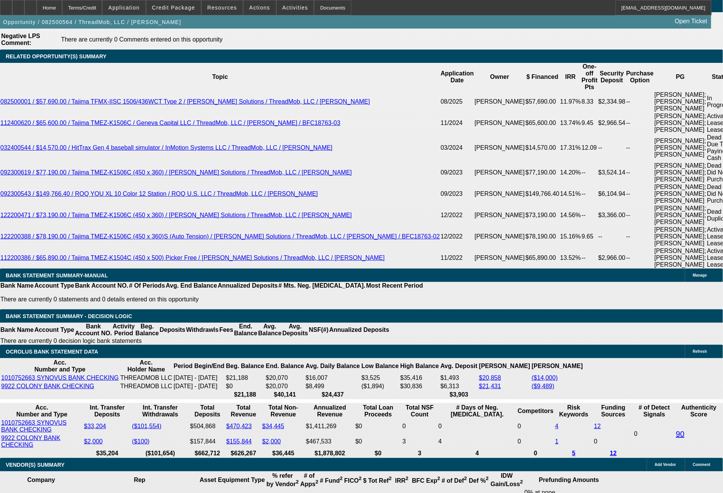
scroll to position [1448, 0]
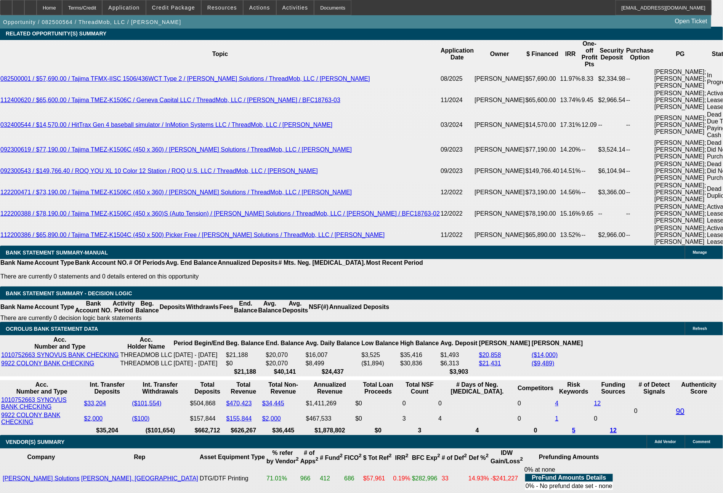
type input "UNKNOWN"
drag, startPoint x: 117, startPoint y: 249, endPoint x: 151, endPoint y: 251, distance: 34.4
type input "$1,016.00"
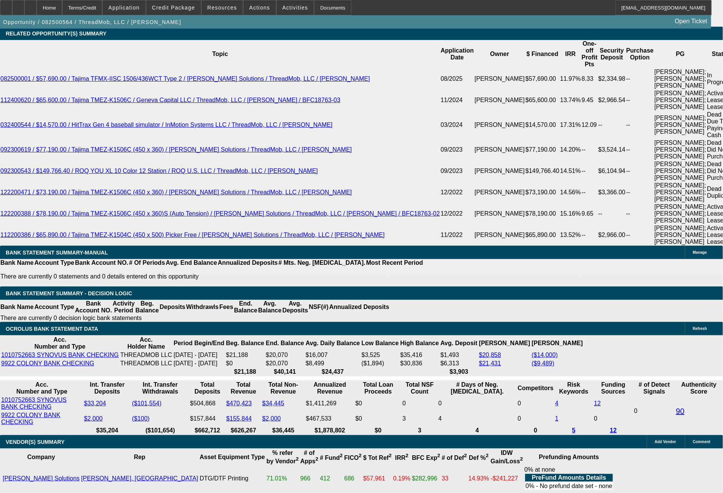
type input "45"
drag, startPoint x: 149, startPoint y: 241, endPoint x: 167, endPoint y: 241, distance: 18.7
type input "3"
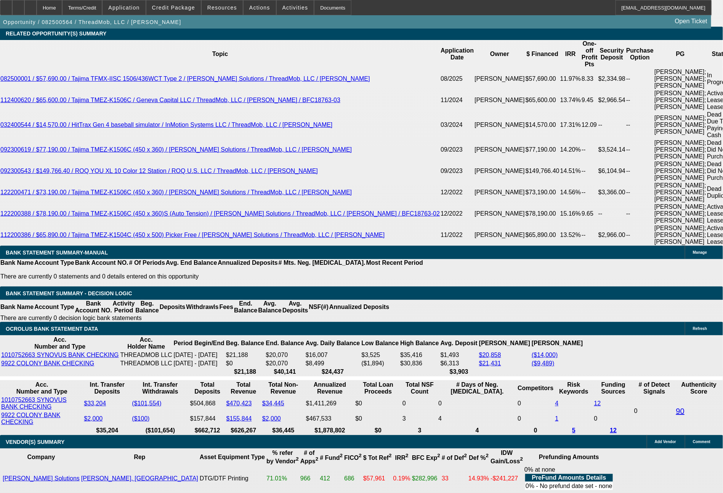
type input "$2,032.00"
type input "3"
drag, startPoint x: 116, startPoint y: 238, endPoint x: 156, endPoint y: 241, distance: 39.8
type input "$250.00"
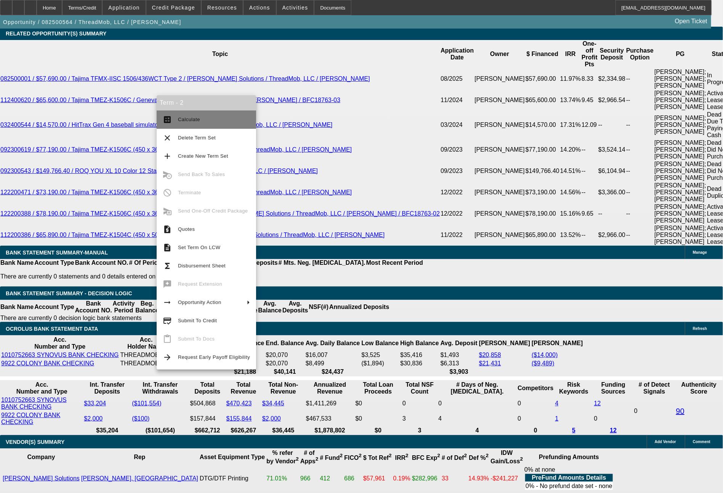
click at [215, 118] on span "Calculate" at bounding box center [214, 119] width 72 height 9
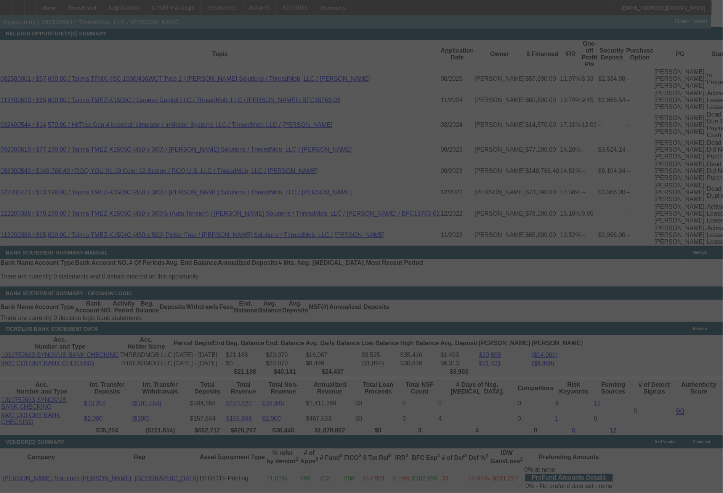
select select "0"
select select "2"
select select "0"
select select "6"
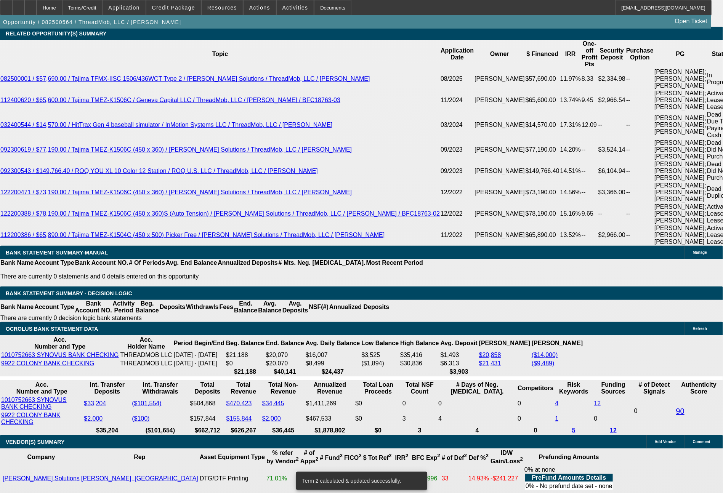
drag, startPoint x: 109, startPoint y: 253, endPoint x: 158, endPoint y: 254, distance: 49.6
type input "1"
type input "$2.00"
type input "UNKNOWN"
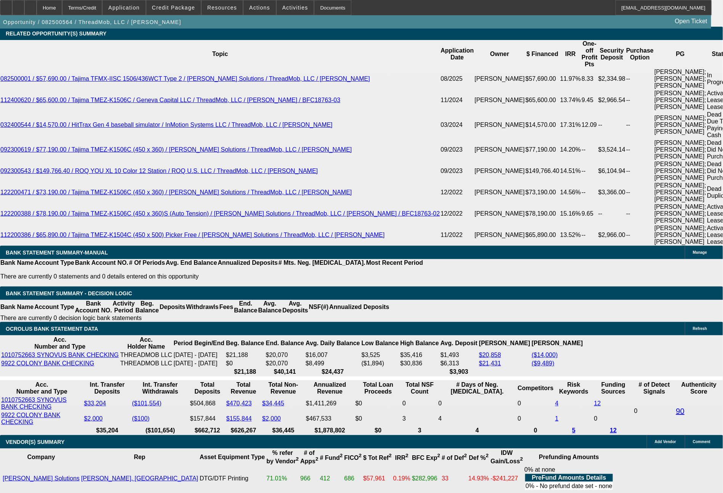
type input "1027"
type input "$2,054.00"
type input "15.3"
type input "$1,027.00"
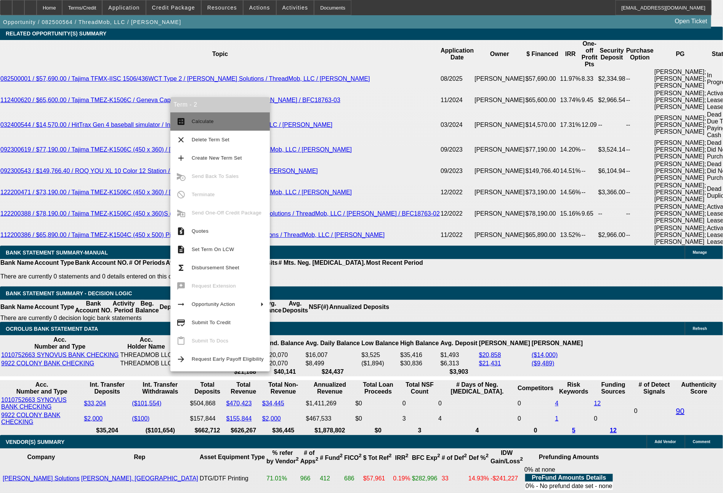
click at [222, 120] on span "Calculate" at bounding box center [228, 121] width 72 height 9
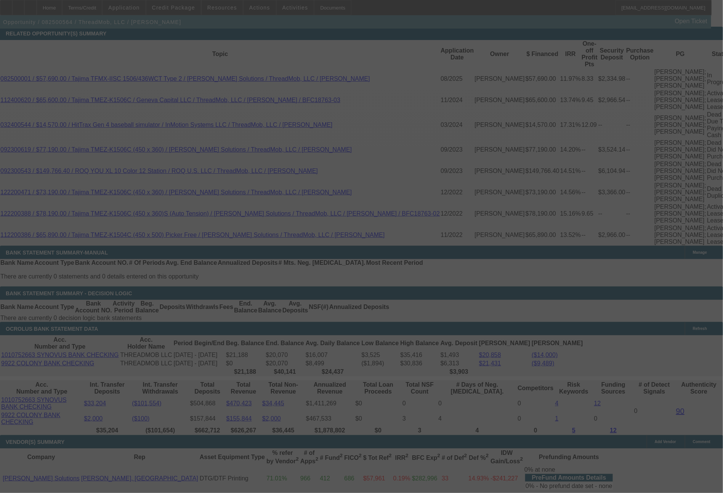
select select "0"
select select "2"
select select "0"
select select "6"
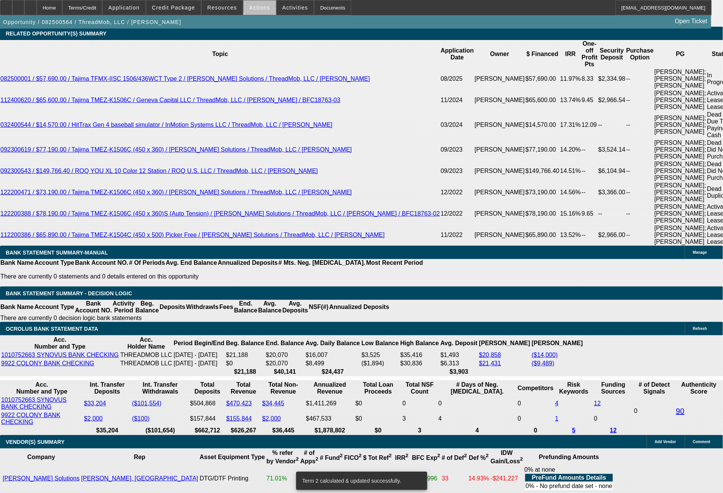
click at [260, 8] on span "Actions" at bounding box center [259, 8] width 21 height 6
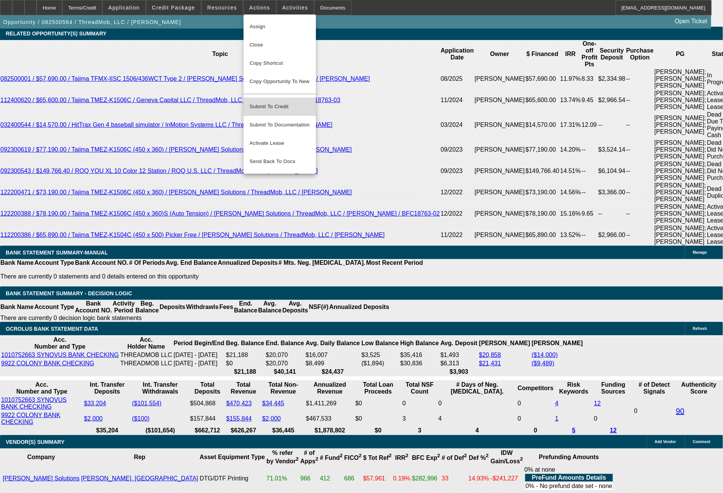
click at [283, 102] on span "Submit To Credit" at bounding box center [280, 106] width 60 height 9
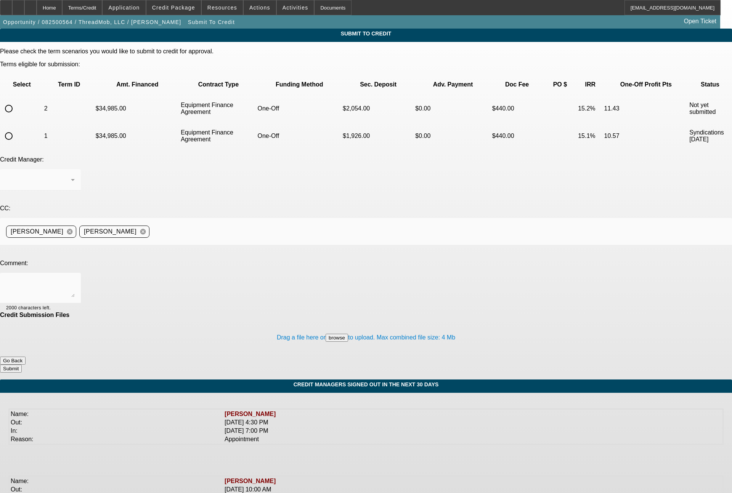
click at [16, 101] on input "radio" at bounding box center [8, 108] width 15 height 15
radio input "true"
click at [75, 279] on textarea at bounding box center [40, 288] width 69 height 18
click at [326, 334] on button "browse" at bounding box center [337, 338] width 23 height 8
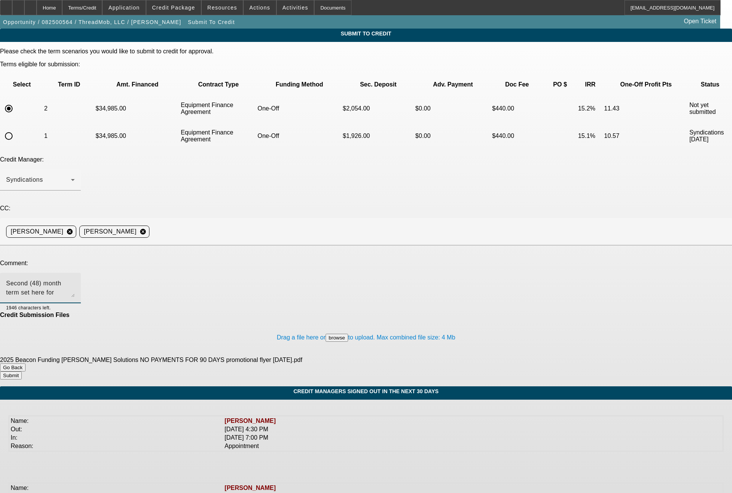
click at [75, 279] on textarea "Second (48) month term set here for CPCEF review. As" at bounding box center [40, 288] width 69 height 18
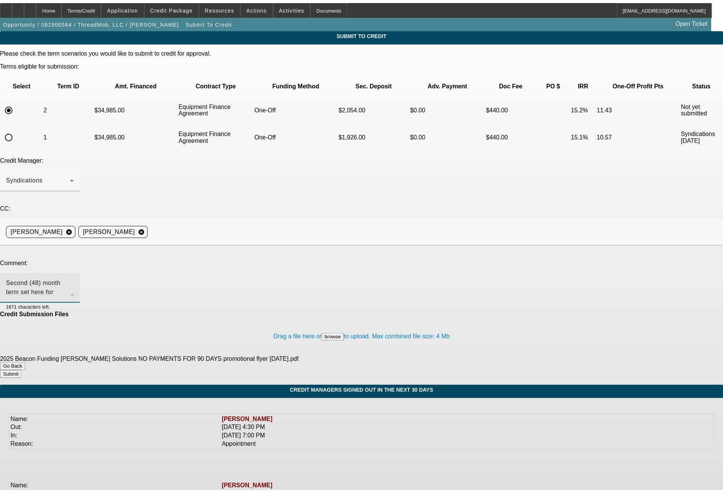
scroll to position [8, 0]
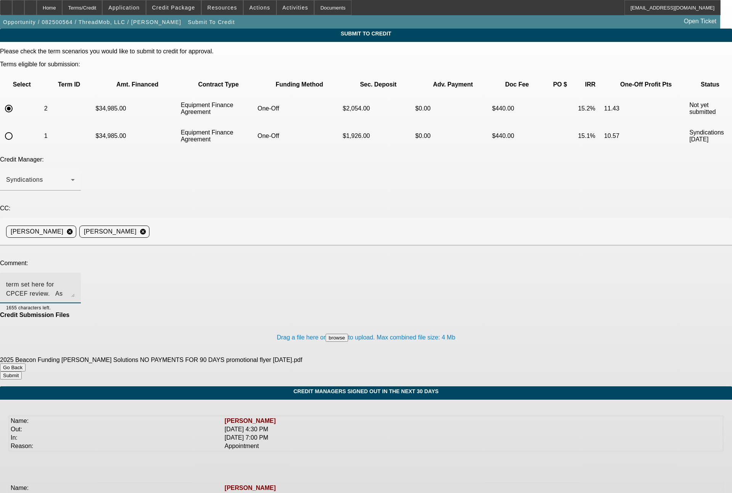
type textarea "Second (48) month term set here for CPCEF review. As noted, this is with the fi…"
click at [22, 372] on button "Submit" at bounding box center [11, 376] width 22 height 8
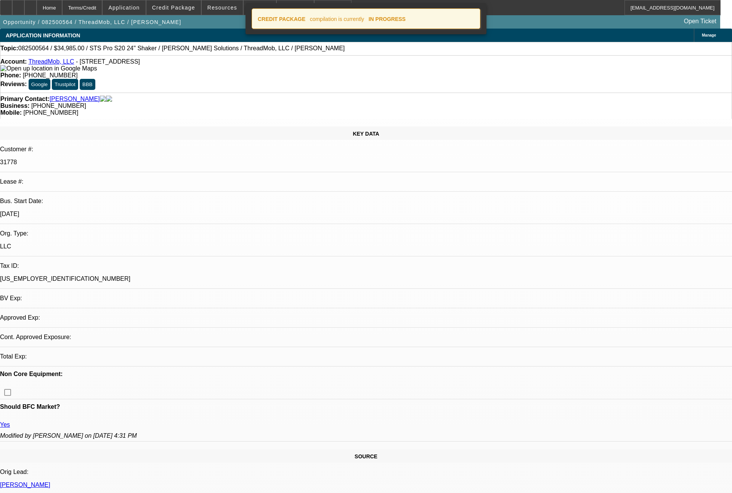
select select "0"
select select "2"
select select "0"
select select "6"
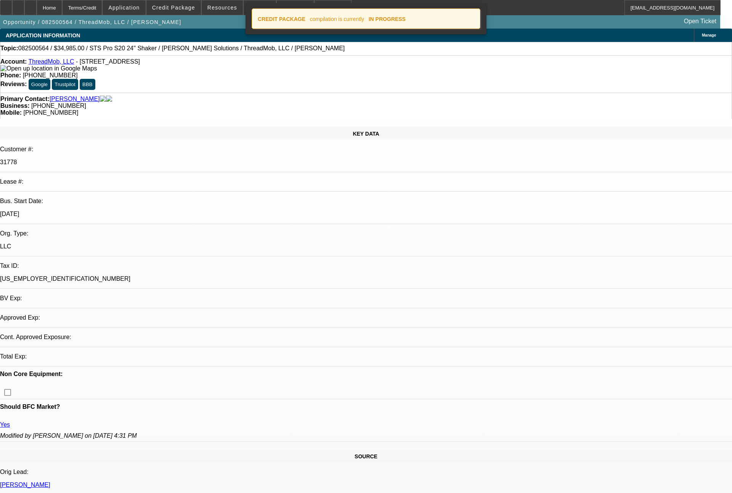
select select "0"
select select "2"
select select "0"
select select "6"
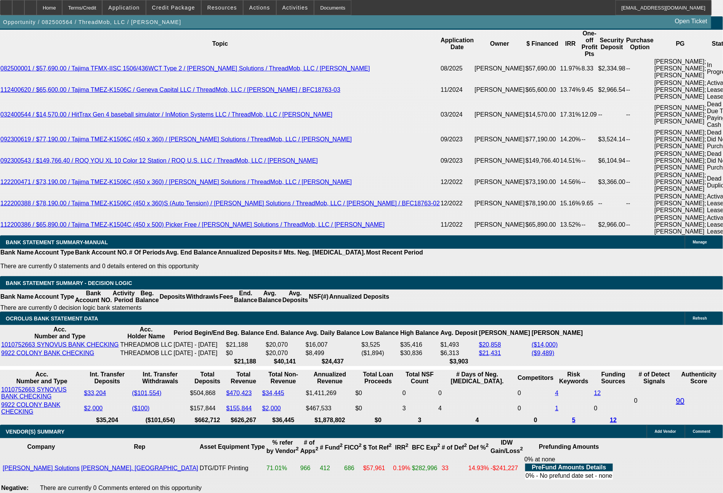
scroll to position [1466, 0]
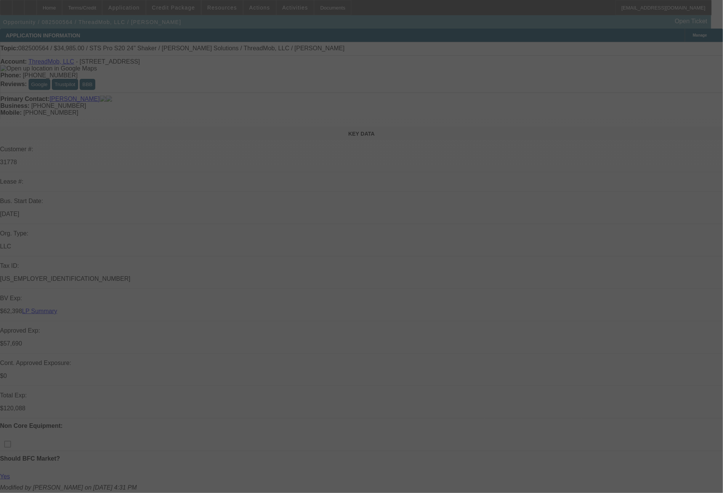
select select "0"
select select "2"
select select "0"
select select "6"
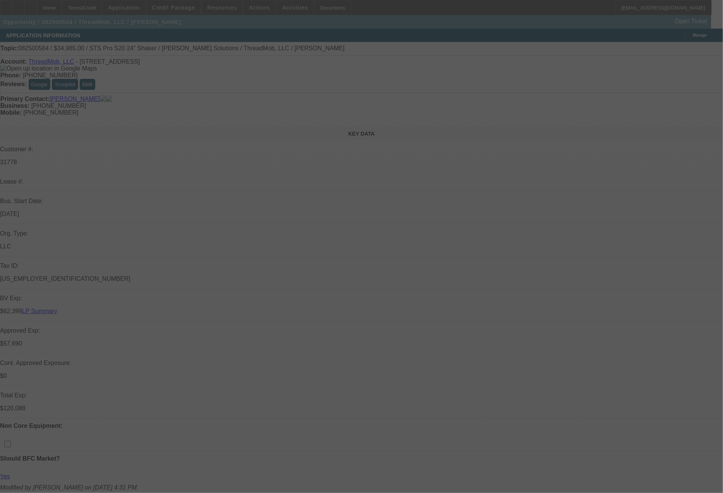
select select "0"
select select "2"
select select "0"
select select "6"
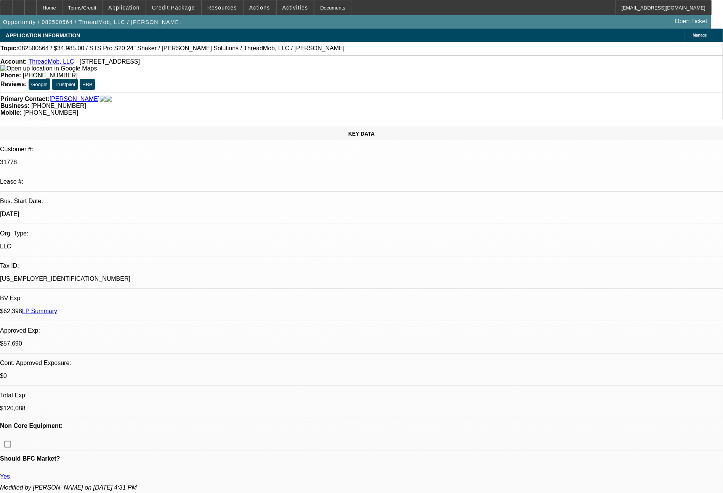
click at [57, 308] on link "LP Summary" at bounding box center [39, 311] width 35 height 6
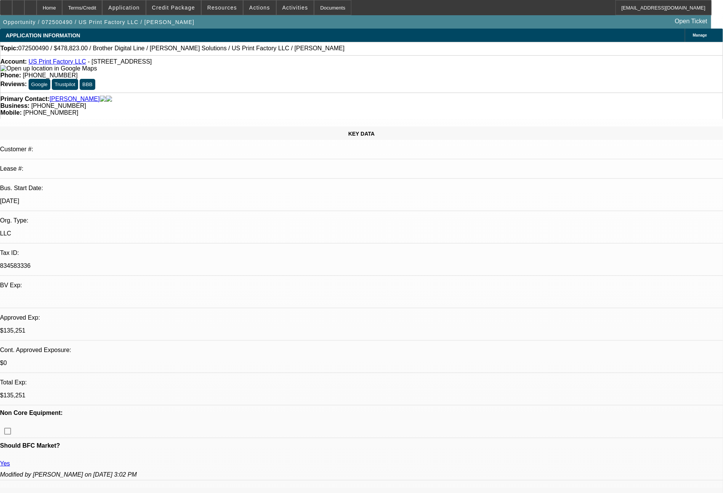
select select "0"
select select "6"
select select "0"
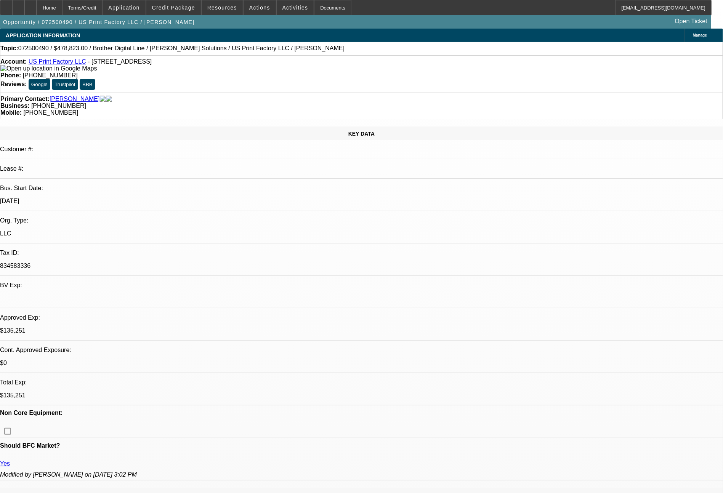
select select "0"
select select "6"
select select "0"
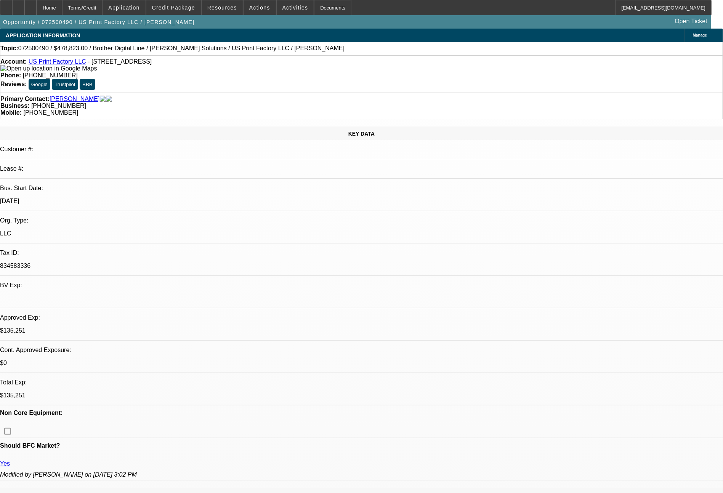
select select "0"
select select "6"
select select "0"
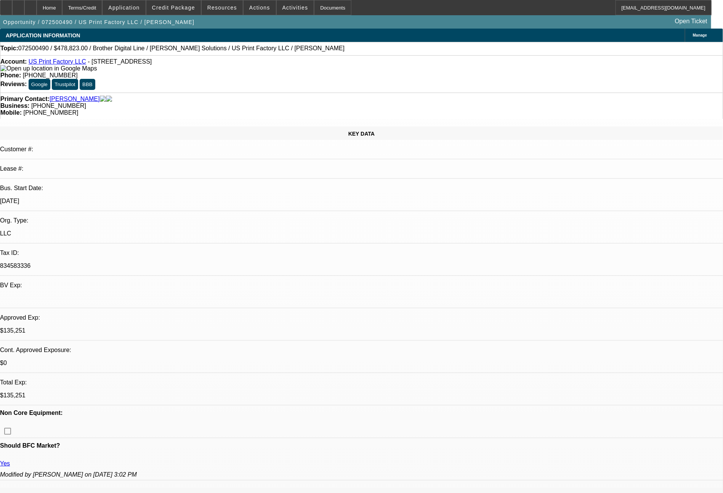
select select "6"
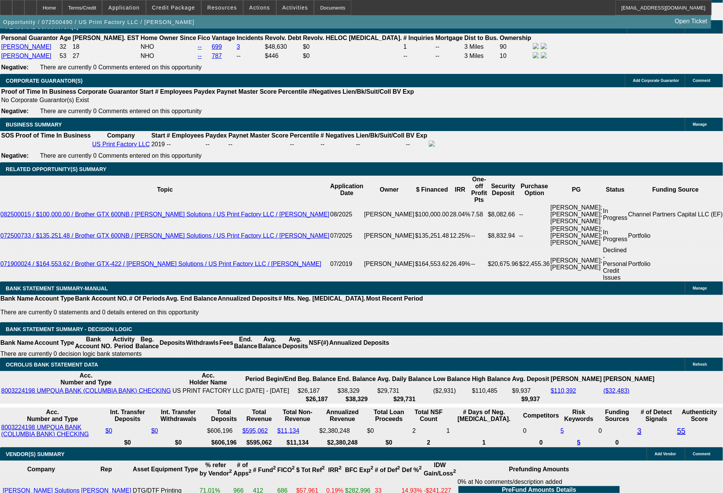
scroll to position [1268, 0]
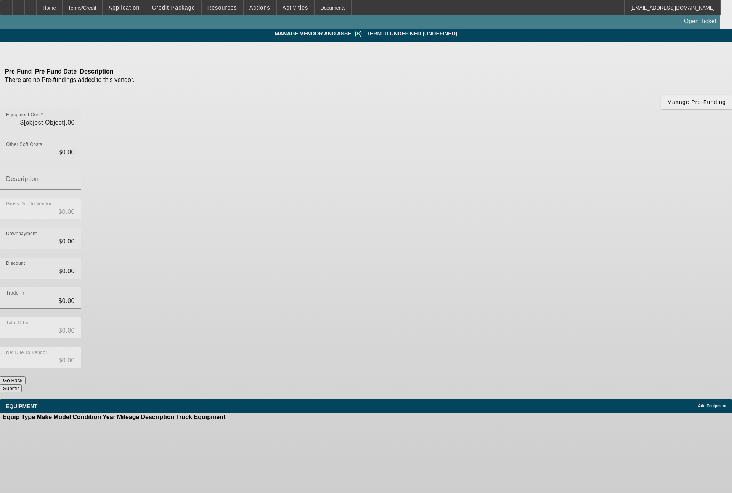
type input "$633,501.00"
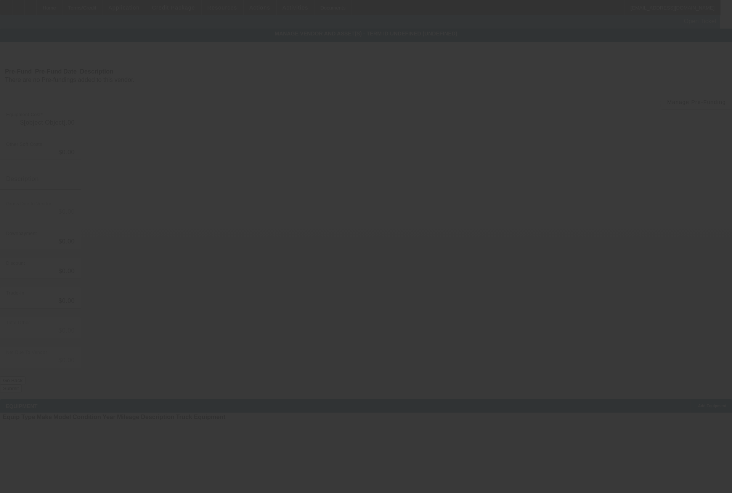
type input "$633,501.00"
type input "$133,001.00"
type input "$500,500.00"
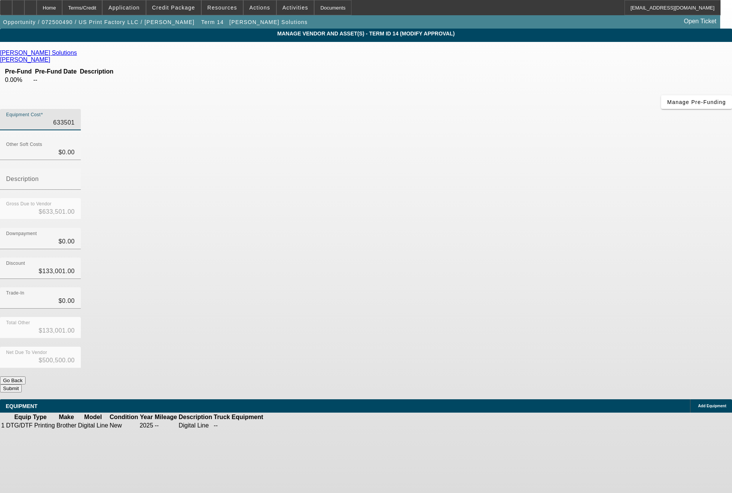
drag, startPoint x: 414, startPoint y: 68, endPoint x: 478, endPoint y: 68, distance: 64.1
click at [478, 109] on div "Equipment Cost 633501" at bounding box center [366, 124] width 732 height 30
type input "5"
type input "$5.00"
type input "$-132,996.00"
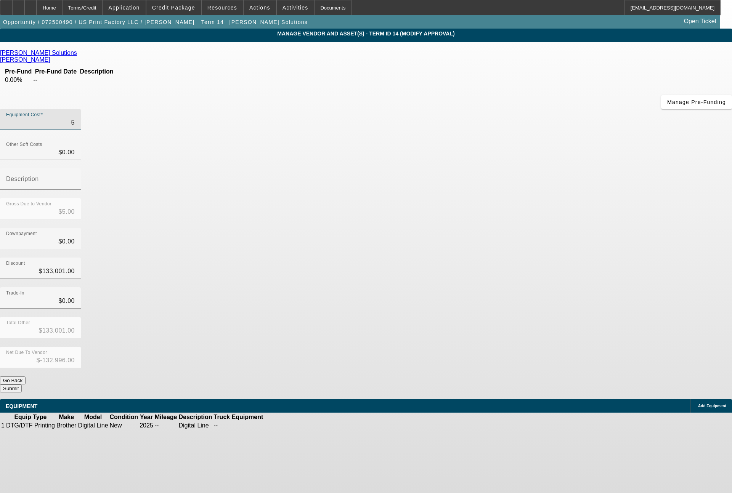
type input "59"
type input "$59.00"
type input "$-132,942.00"
type input "593"
type input "$593.00"
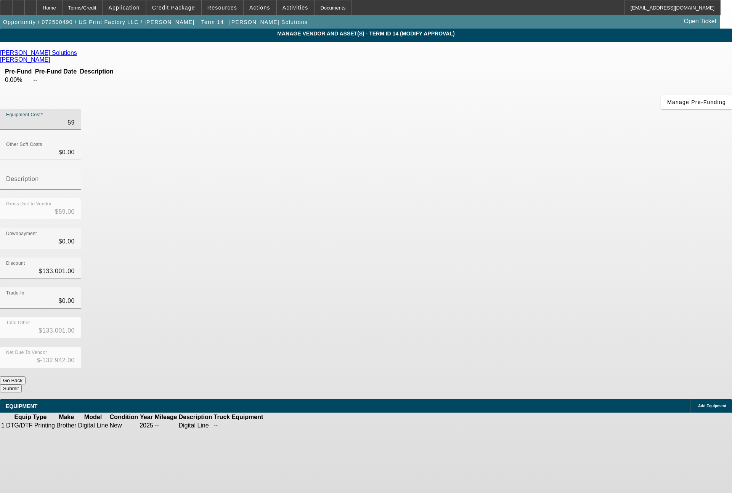
type input "$-132,408.00"
type input "5935"
type input "$5,935.00"
type input "$-127,066.00"
type input "59350"
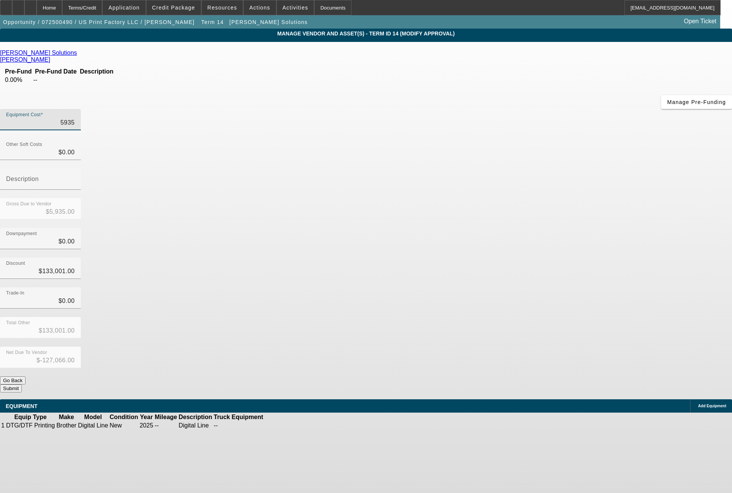
type input "$59,350.00"
type input "$-73,651.00"
type input "593501"
type input "$593,501.00"
type input "$460,500.00"
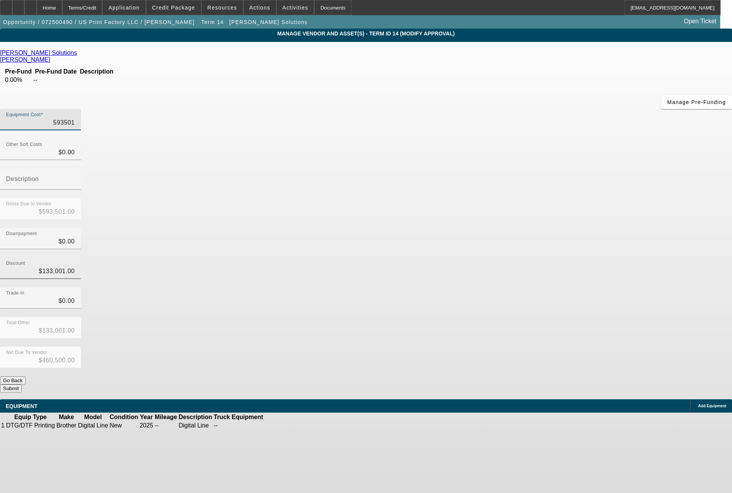
type input "$593,501.00"
drag, startPoint x: 434, startPoint y: 185, endPoint x: 490, endPoint y: 190, distance: 55.9
click at [490, 258] on div "Discount 133001" at bounding box center [366, 273] width 732 height 30
type input "9"
type input "$9.00"
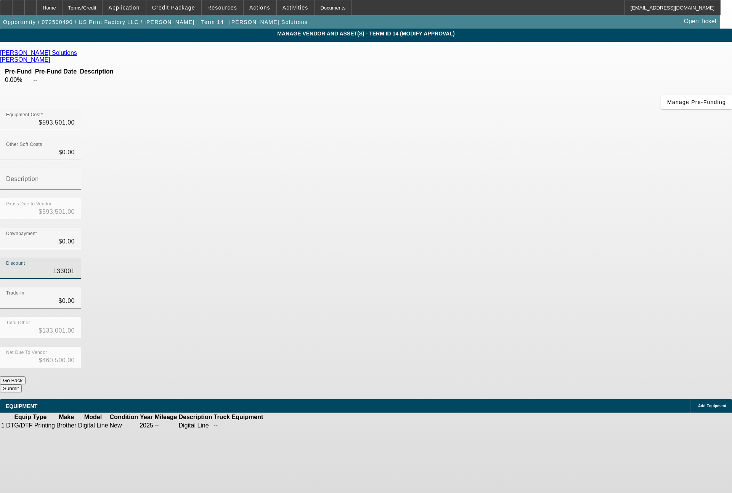
type input "$593,492.00"
type input "93"
type input "$93.00"
type input "$593,408.00"
type input "930"
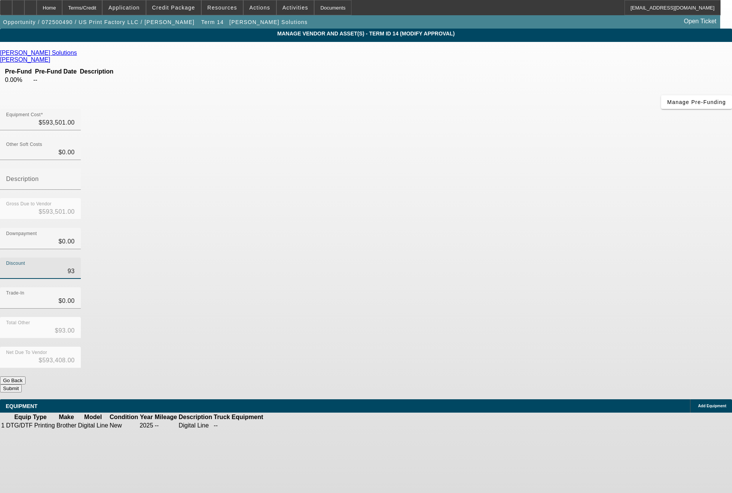
type input "$930.00"
type input "$592,571.00"
type input "9300"
type input "$9,300.00"
type input "$584,201.00"
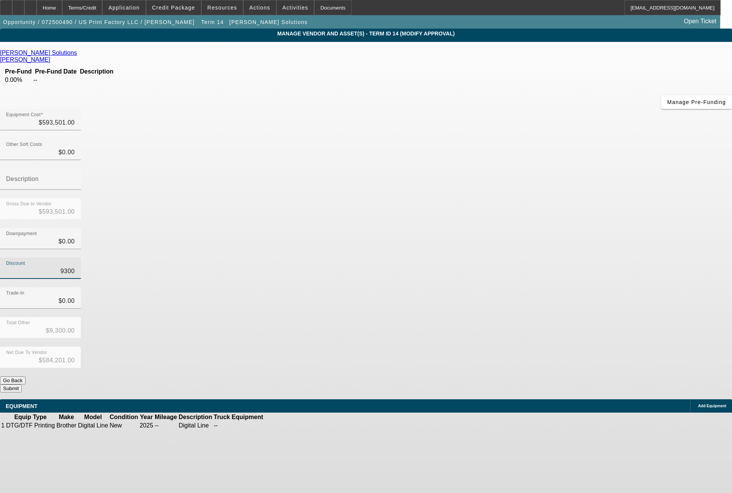
type input "93001"
type input "$93,001.00"
type input "$500,500.00"
type input "$93,001.00"
click at [22, 385] on button "Submit" at bounding box center [11, 389] width 22 height 8
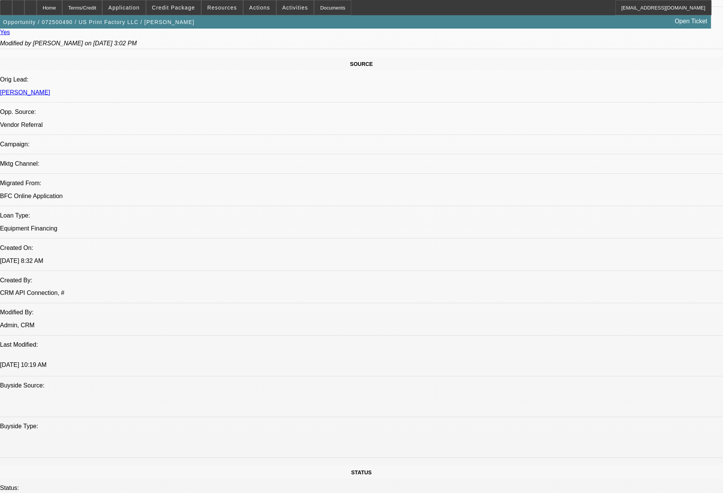
select select "0"
select select "6"
select select "0"
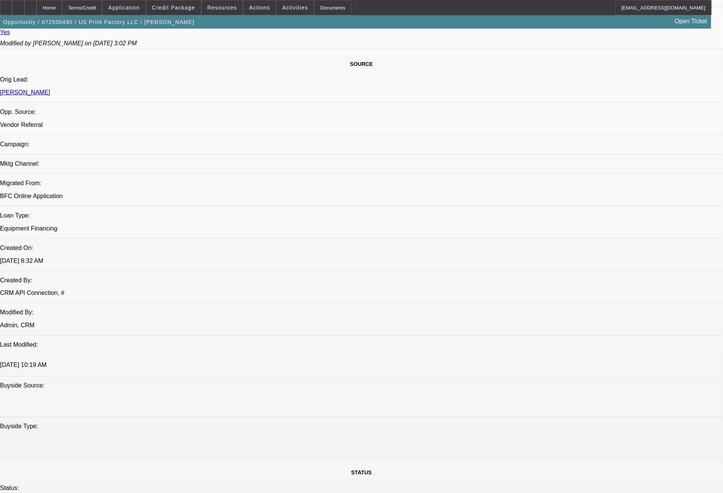
select select "0"
select select "6"
select select "0"
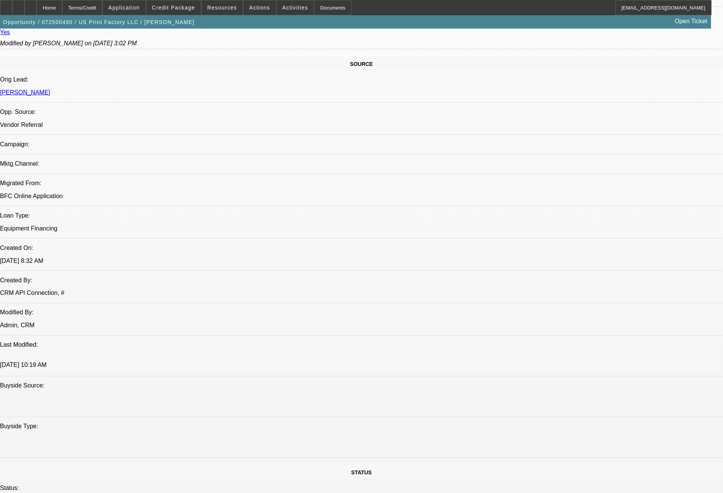
select select "0"
select select "6"
select select "0"
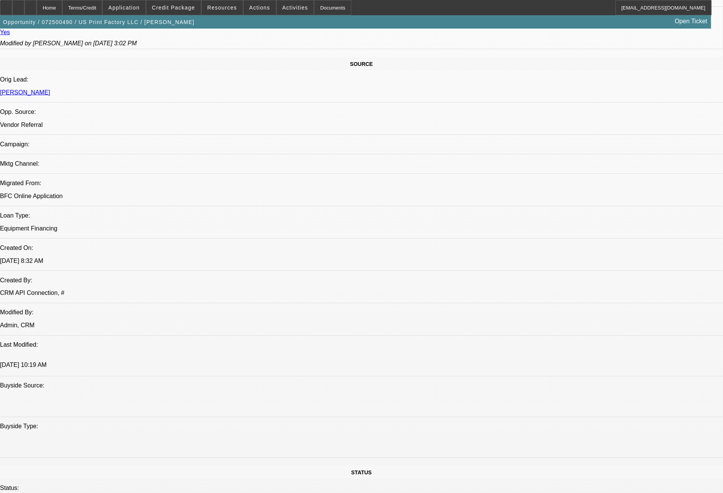
select select "6"
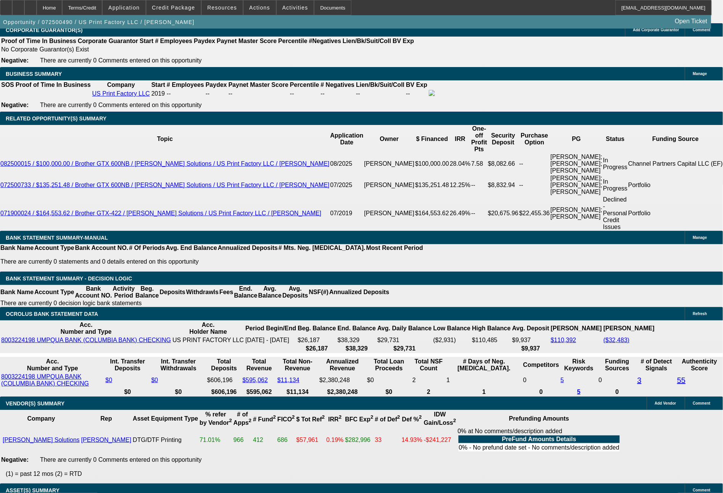
scroll to position [1273, 0]
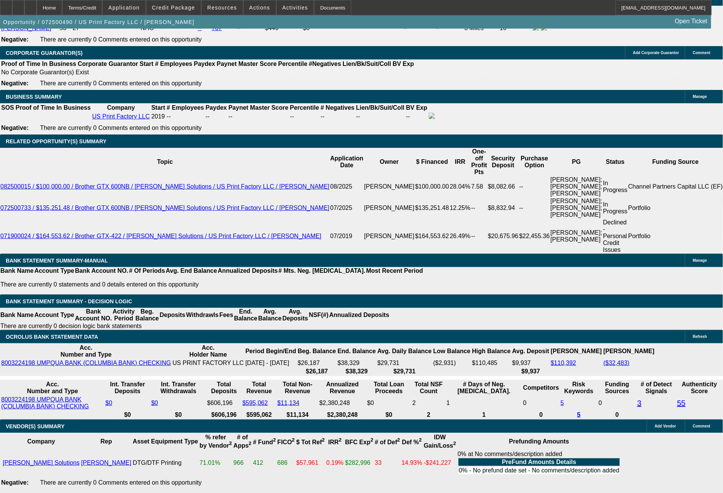
drag, startPoint x: 113, startPoint y: 267, endPoint x: 154, endPoint y: 266, distance: 40.4
type input "14"
type input "UNKNOWN"
type input "14339"
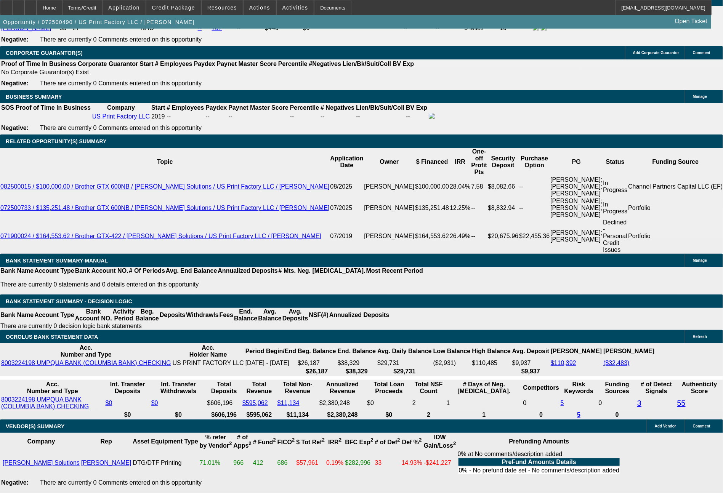
type input "13.4"
type input "$14,339.13"
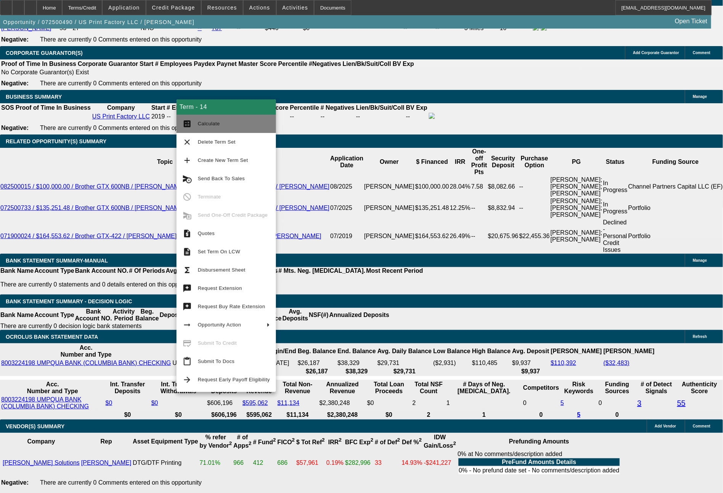
click at [229, 121] on span "Calculate" at bounding box center [234, 123] width 72 height 9
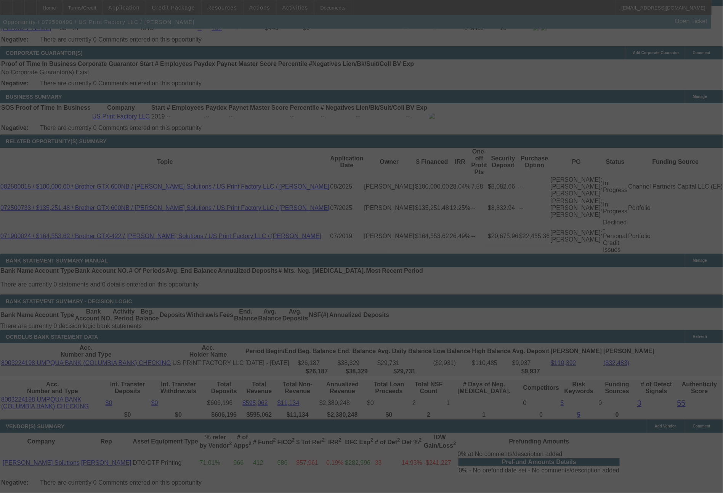
select select "0"
select select "6"
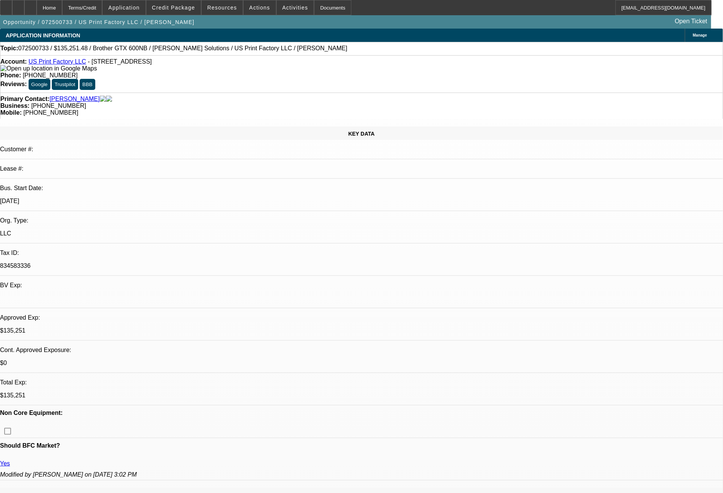
select select "0"
select select "2"
select select "0"
select select "6"
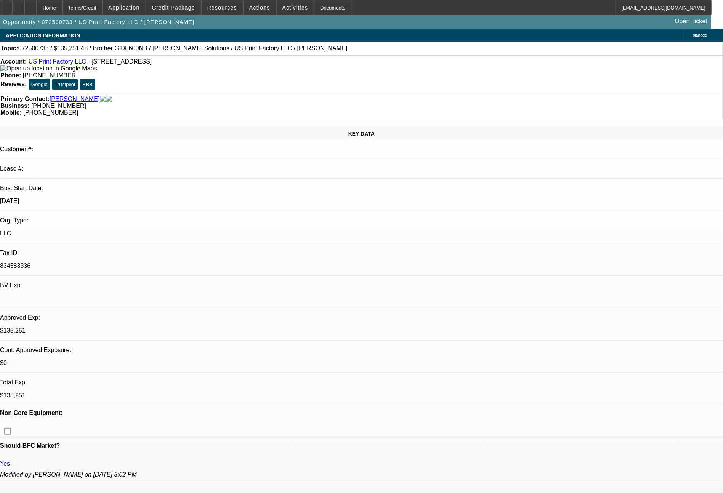
select select "0"
select select "2"
select select "0"
select select "6"
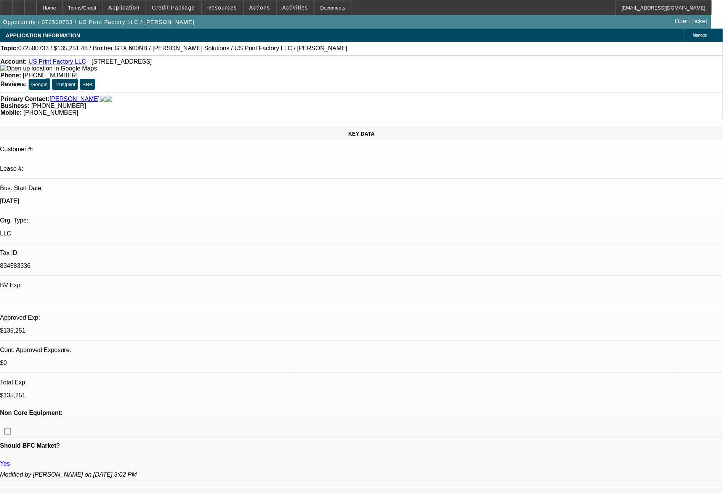
select select "0"
select select "2"
select select "0"
select select "6"
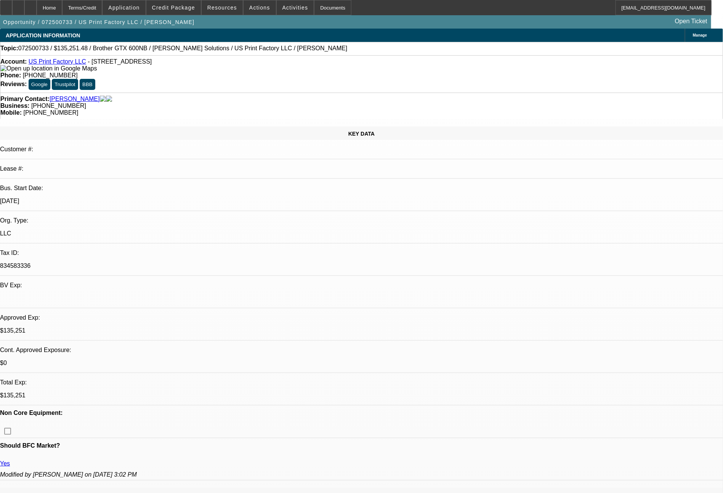
select select "0"
select select "2"
select select "0"
select select "6"
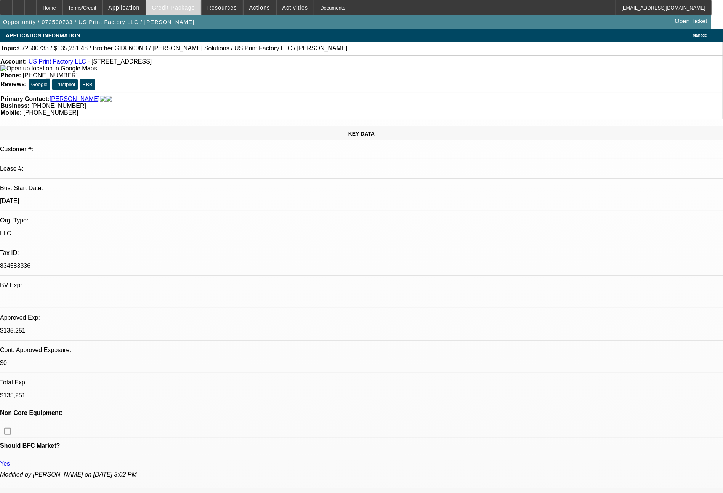
click at [178, 10] on span "Credit Package" at bounding box center [173, 8] width 43 height 6
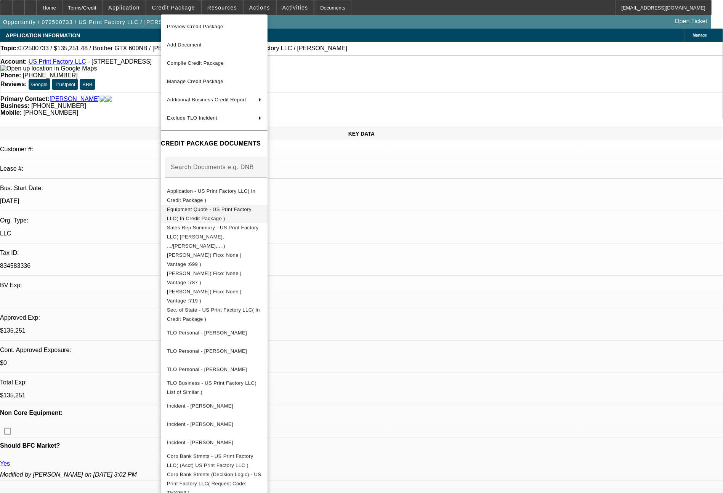
click at [252, 213] on span "Equipment Quote - US Print Factory LLC( In Credit Package )" at bounding box center [209, 214] width 85 height 15
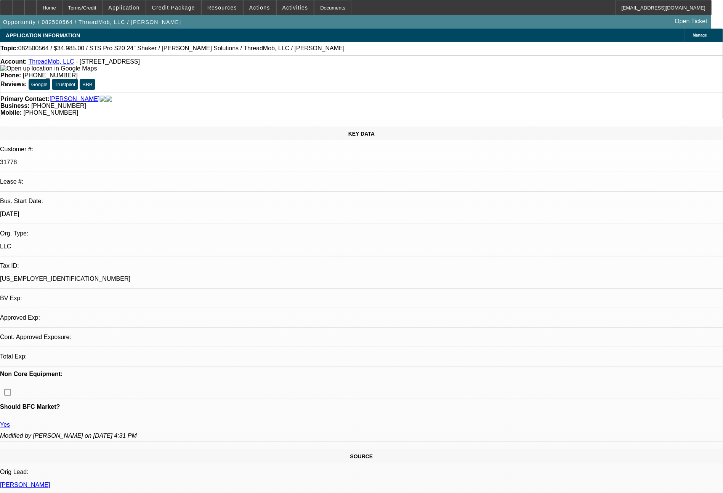
select select "0"
select select "2"
select select "0"
select select "6"
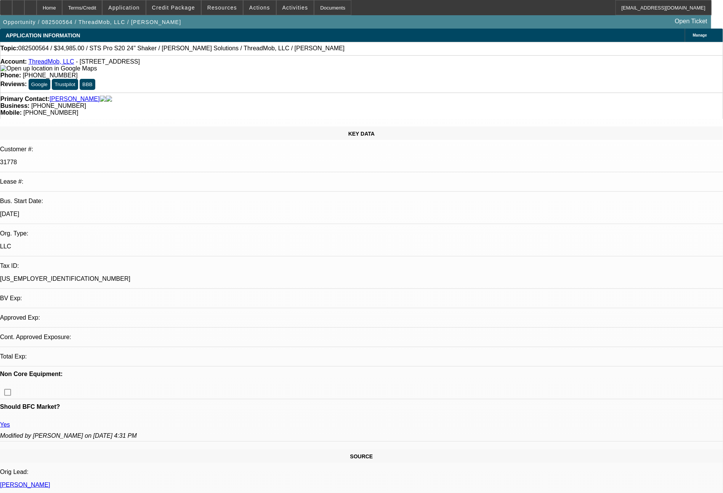
select select "0"
select select "2"
select select "0"
select select "6"
